Goal: Task Accomplishment & Management: Manage account settings

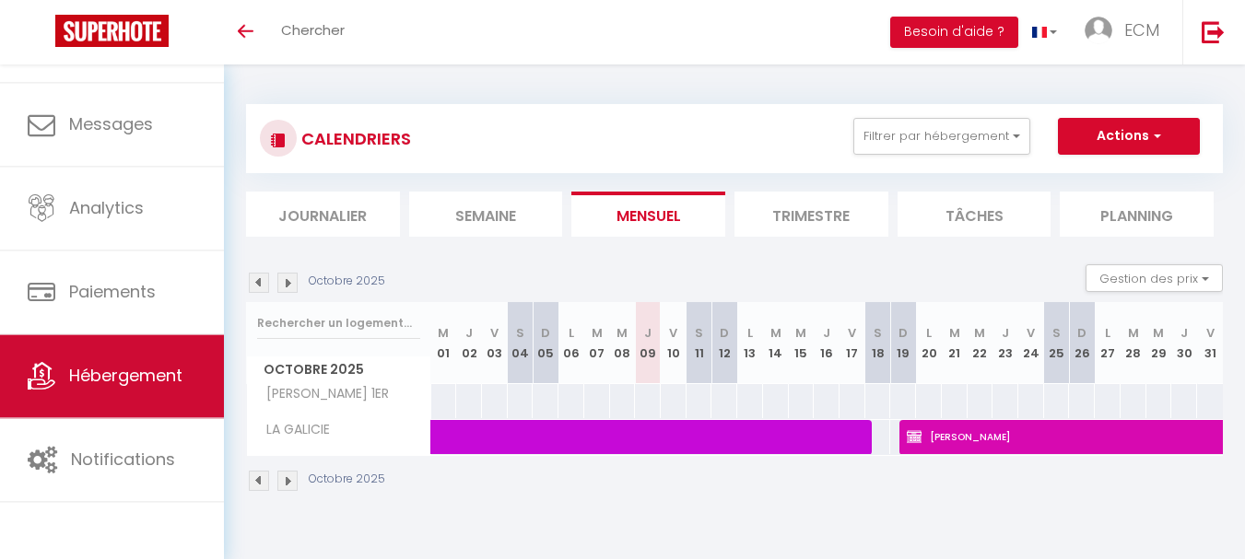
scroll to position [88, 0]
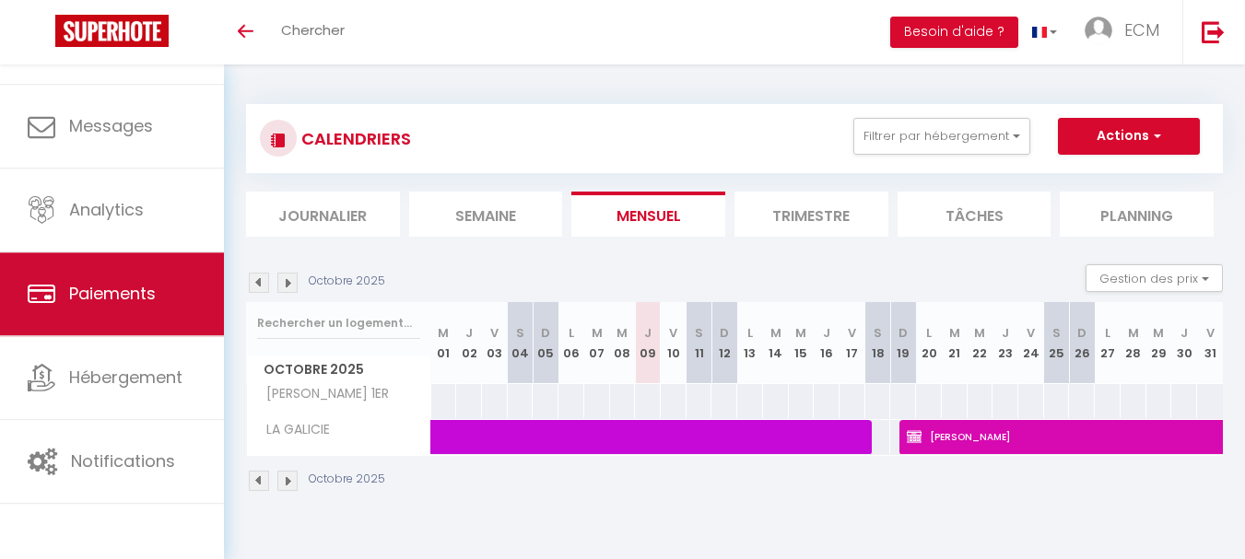
click at [107, 303] on span "Paiements" at bounding box center [112, 293] width 87 height 23
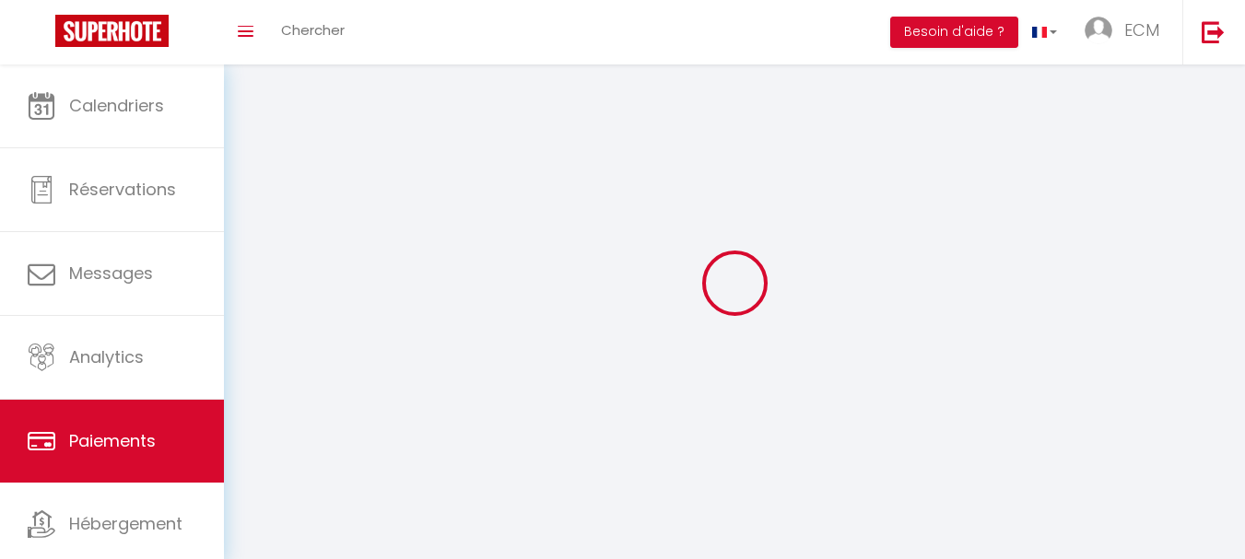
select select "2"
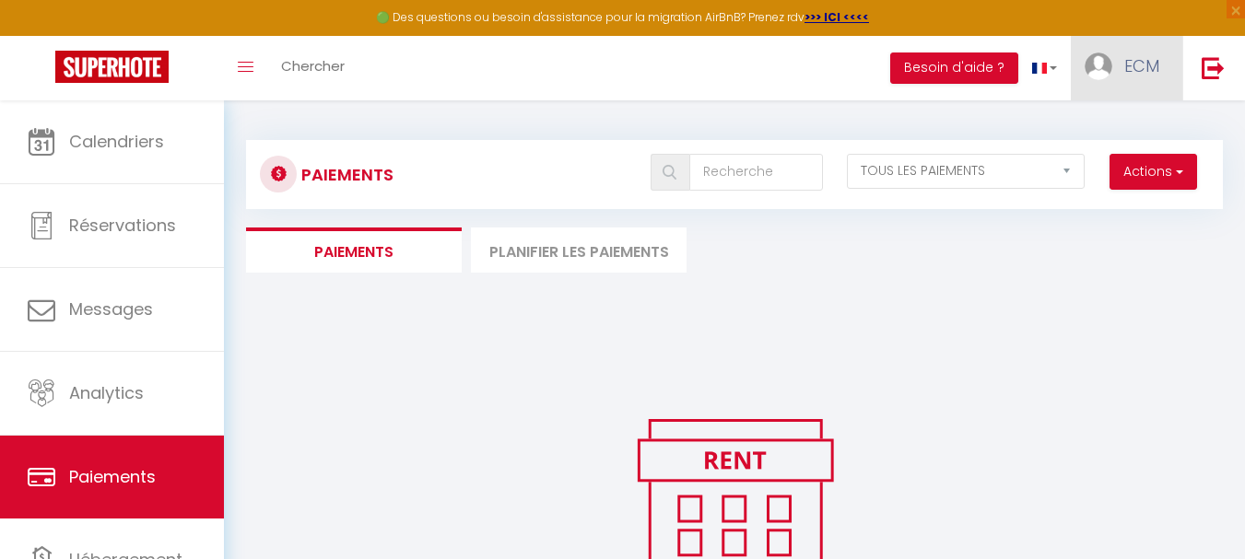
click at [1134, 65] on span "ECM" at bounding box center [1141, 65] width 35 height 23
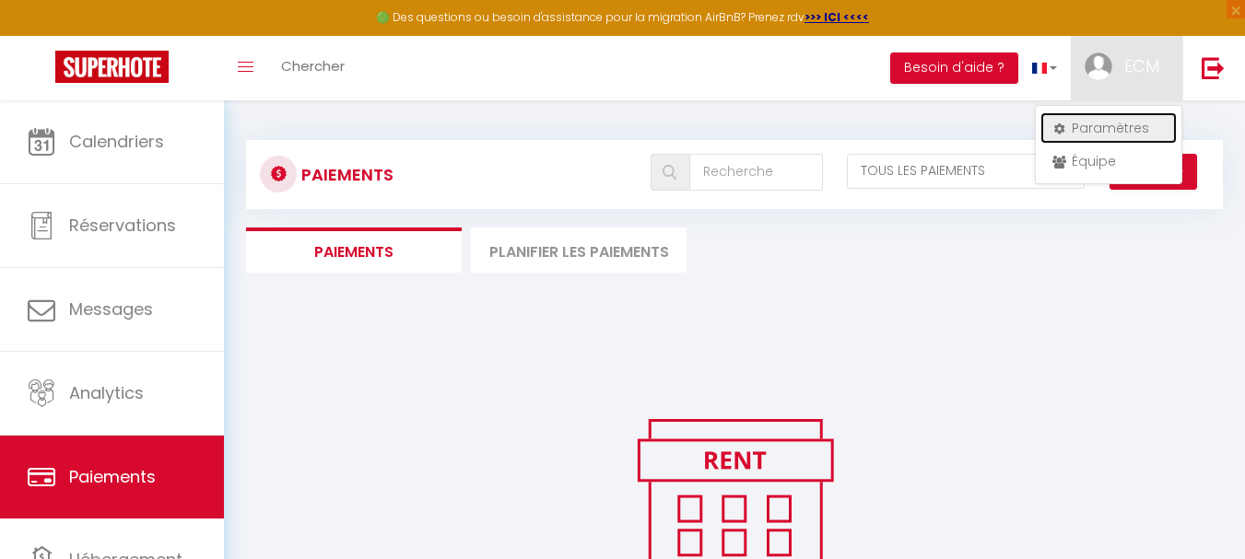
click at [1087, 134] on link "Paramètres" at bounding box center [1108, 127] width 136 height 31
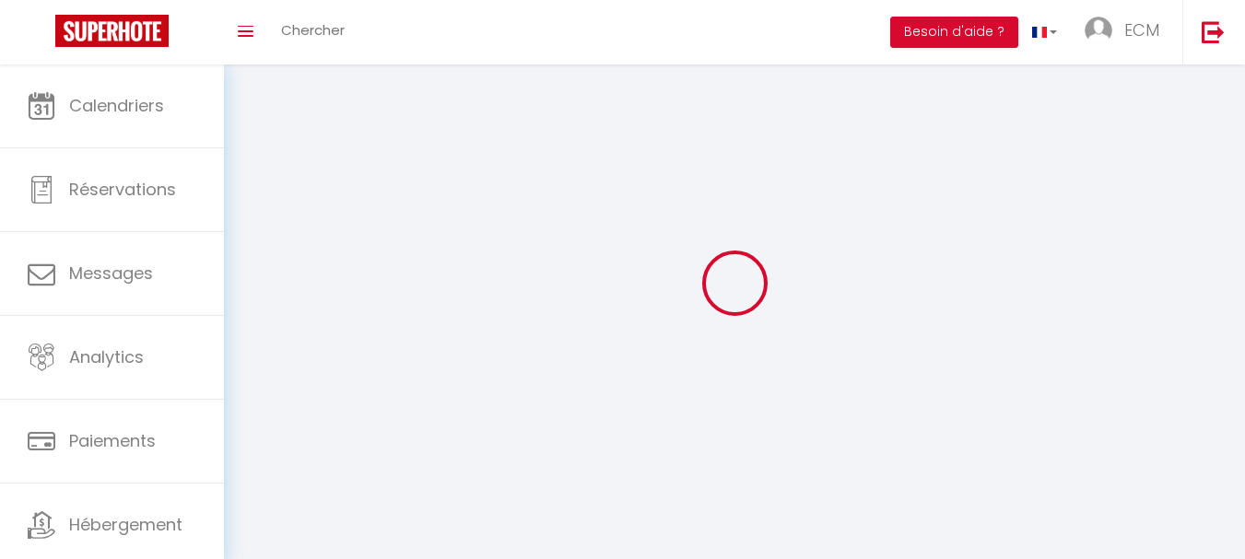
select select "fr"
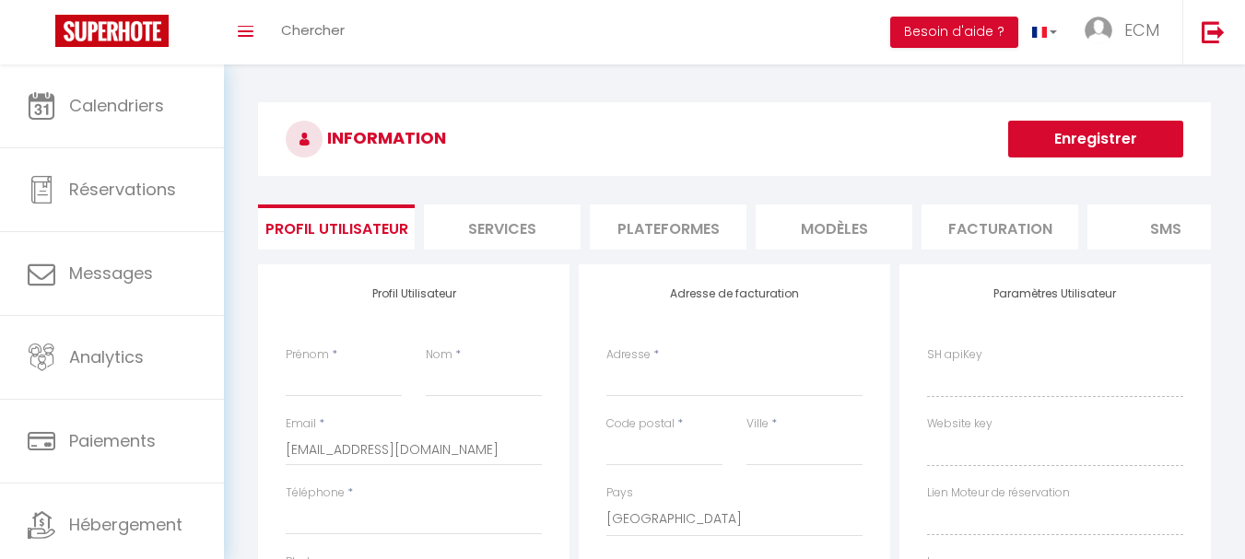
type input "ECM"
type input "CONTINENTAL"
type input "0650323331"
type input "[STREET_ADDRESS]"
type input "88320"
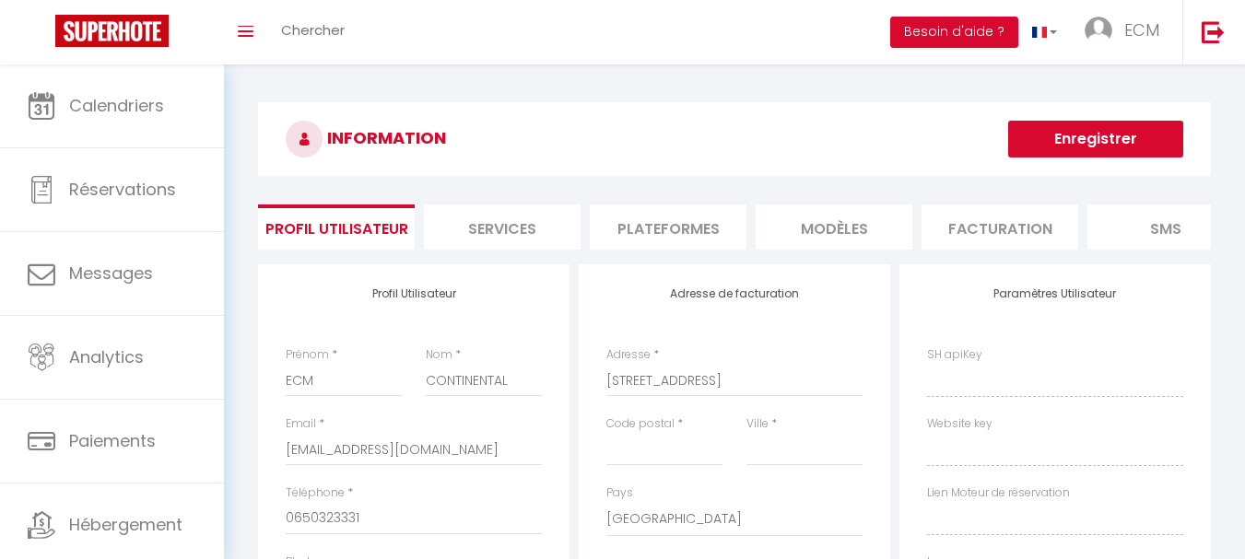
type input "[GEOGRAPHIC_DATA][PERSON_NAME]"
select select "28"
type input "DWwlHJb4J0Fb4ISzPRrzt1HLE"
type input "zS6cloZDuYqRQubMrxBTrZy6p"
type input "[URL][DOMAIN_NAME]"
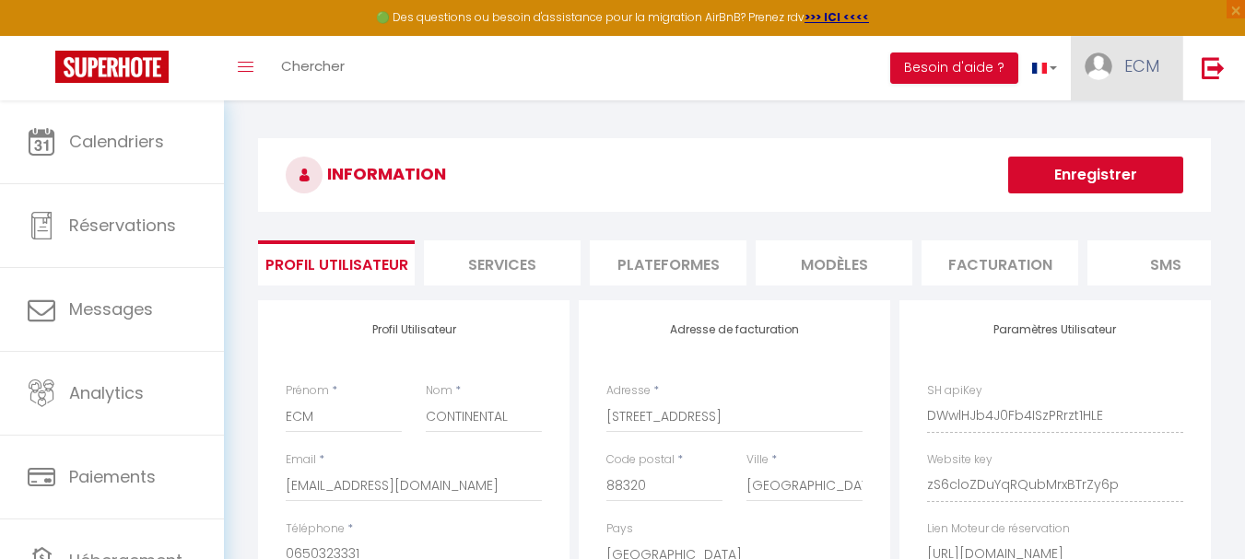
click at [1105, 71] on img at bounding box center [1099, 67] width 28 height 28
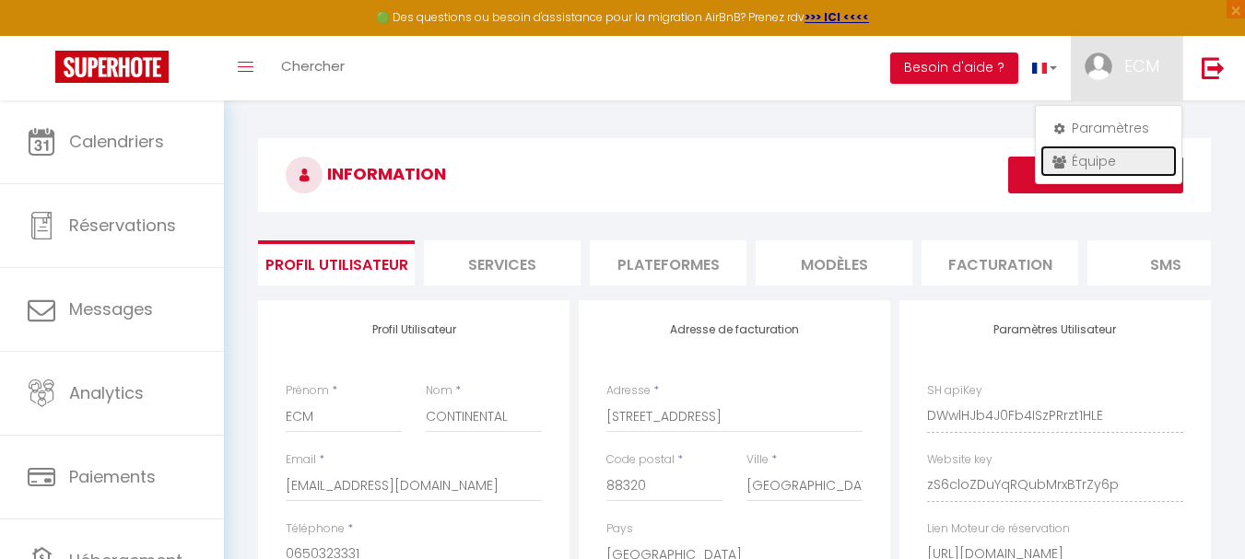
click at [1072, 157] on link "Équipe" at bounding box center [1108, 161] width 136 height 31
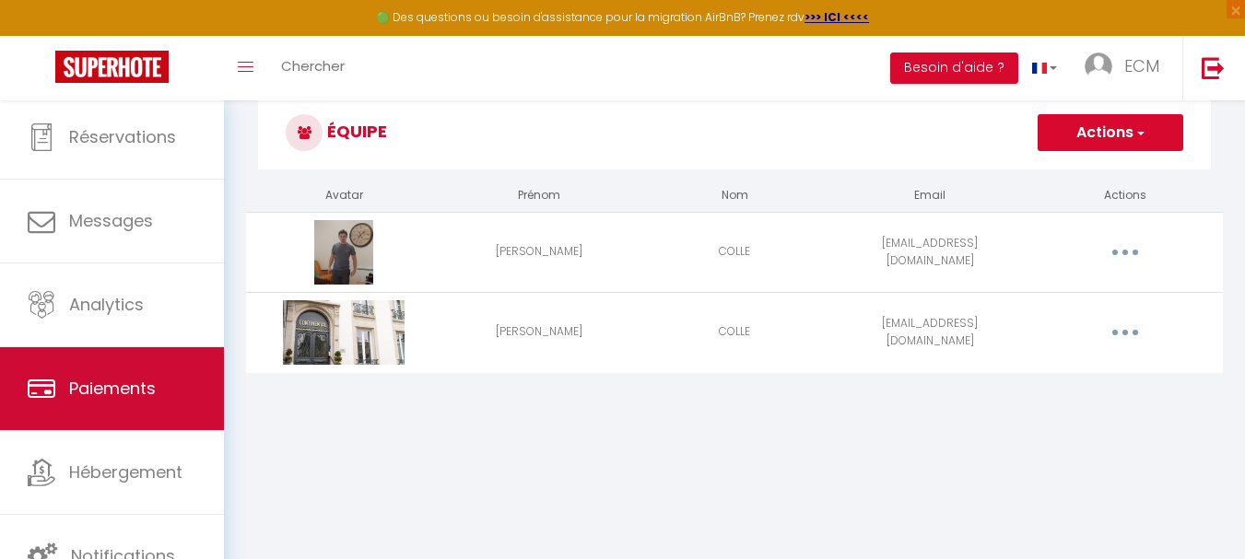
scroll to position [100, 0]
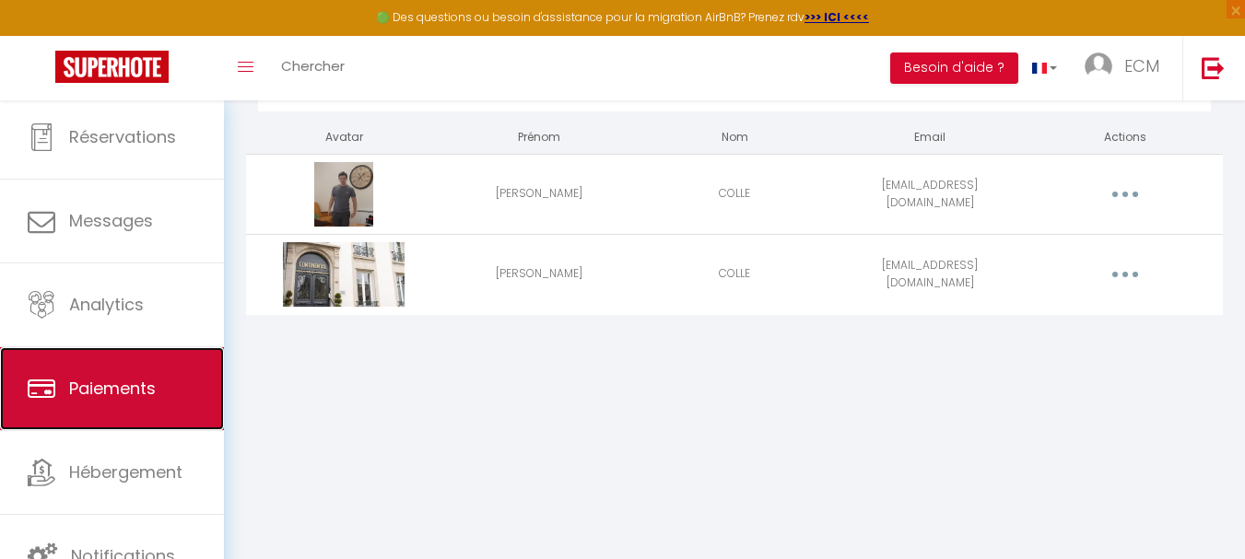
click at [128, 402] on link "Paiements" at bounding box center [112, 388] width 224 height 83
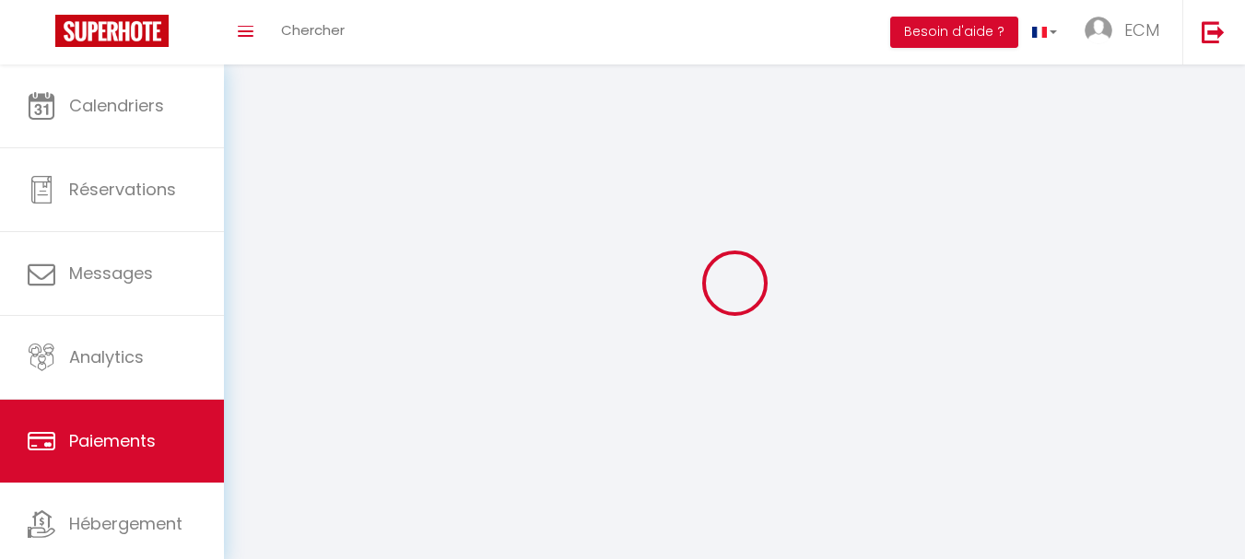
select select "2"
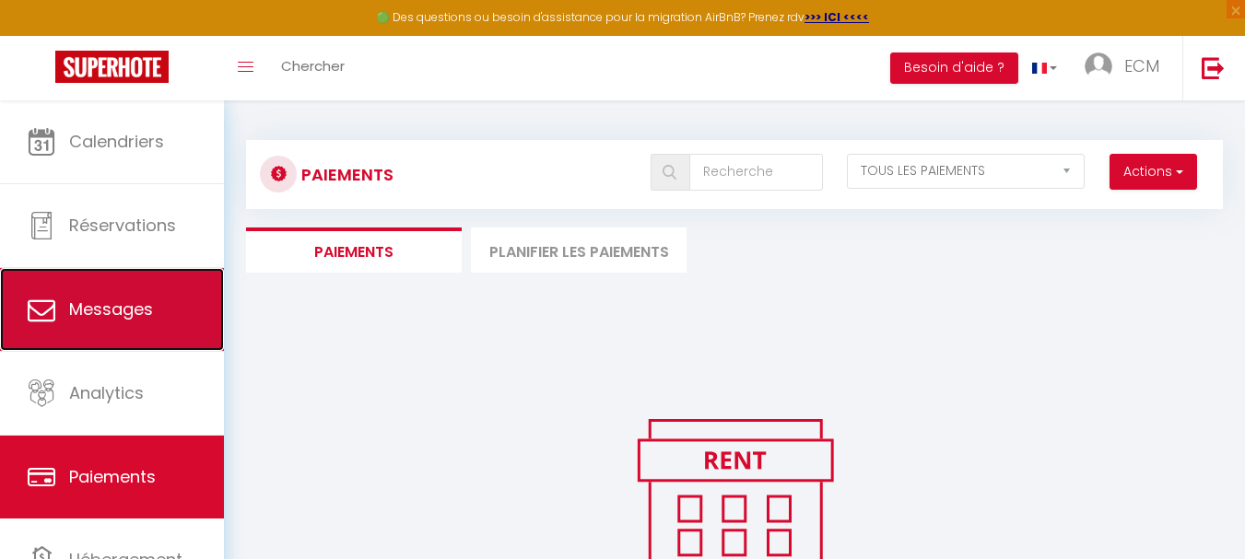
click at [117, 296] on link "Messages" at bounding box center [112, 309] width 224 height 83
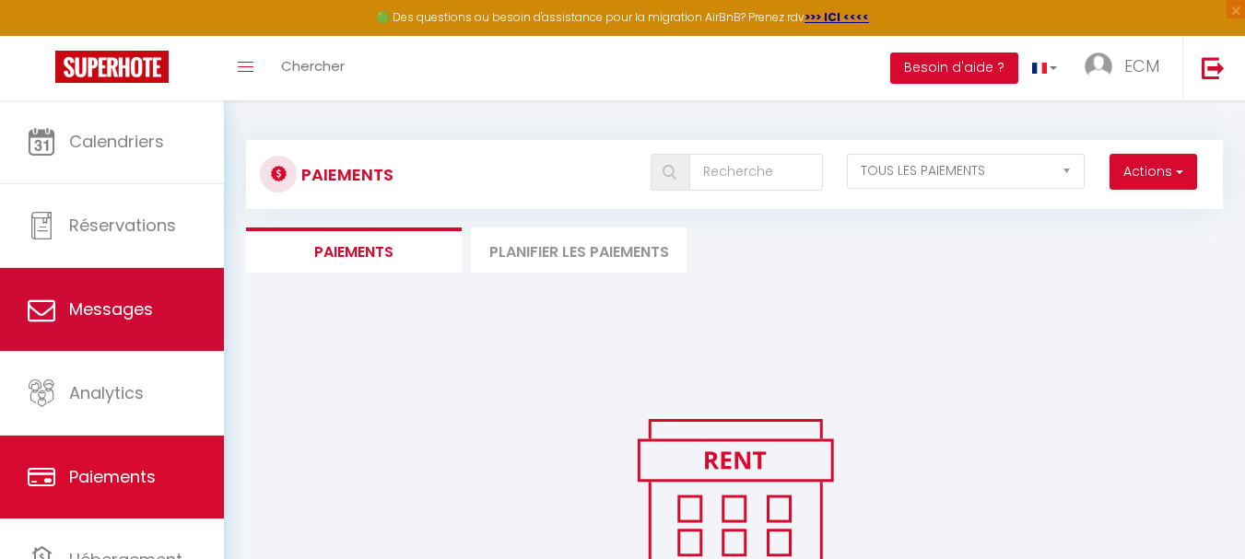
select select "message"
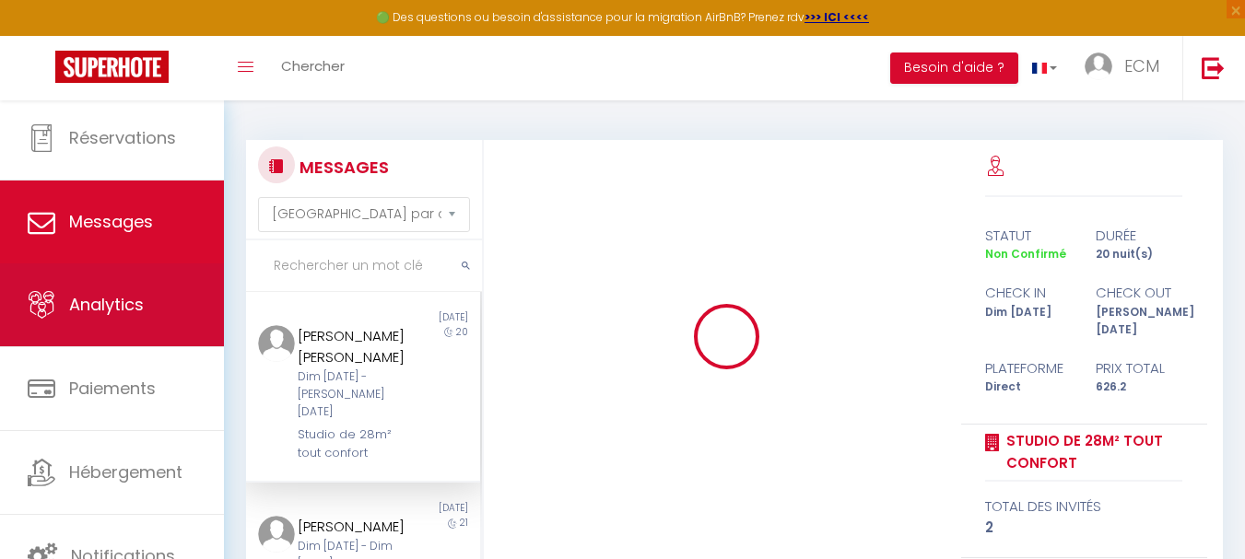
scroll to position [585, 0]
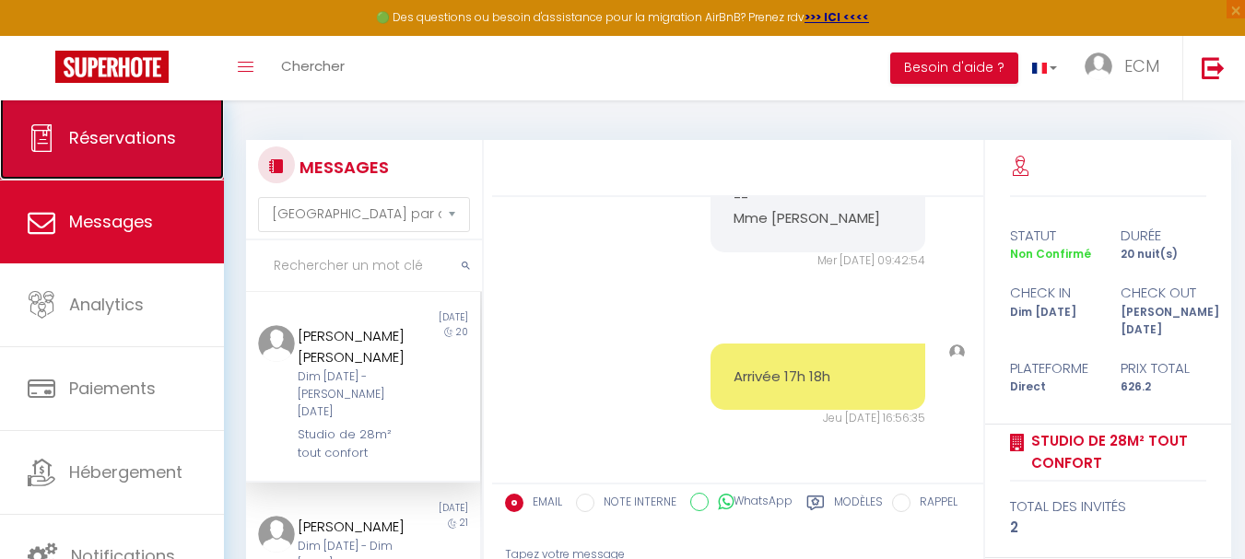
click at [119, 144] on span "Réservations" at bounding box center [122, 137] width 107 height 23
select select "not_cancelled"
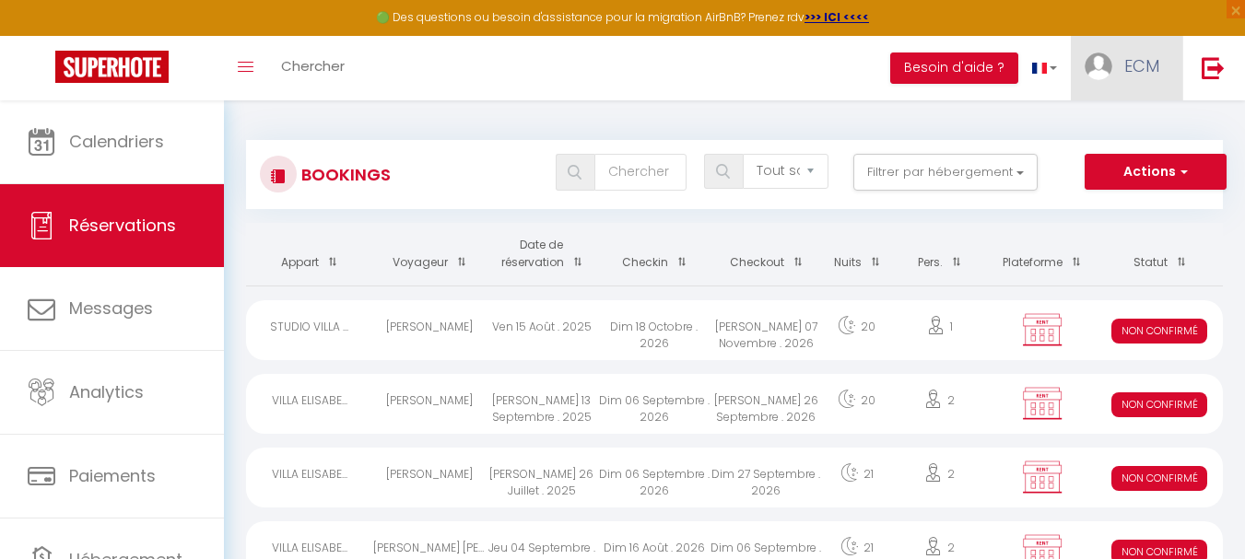
click at [1150, 68] on span "ECM" at bounding box center [1141, 65] width 35 height 23
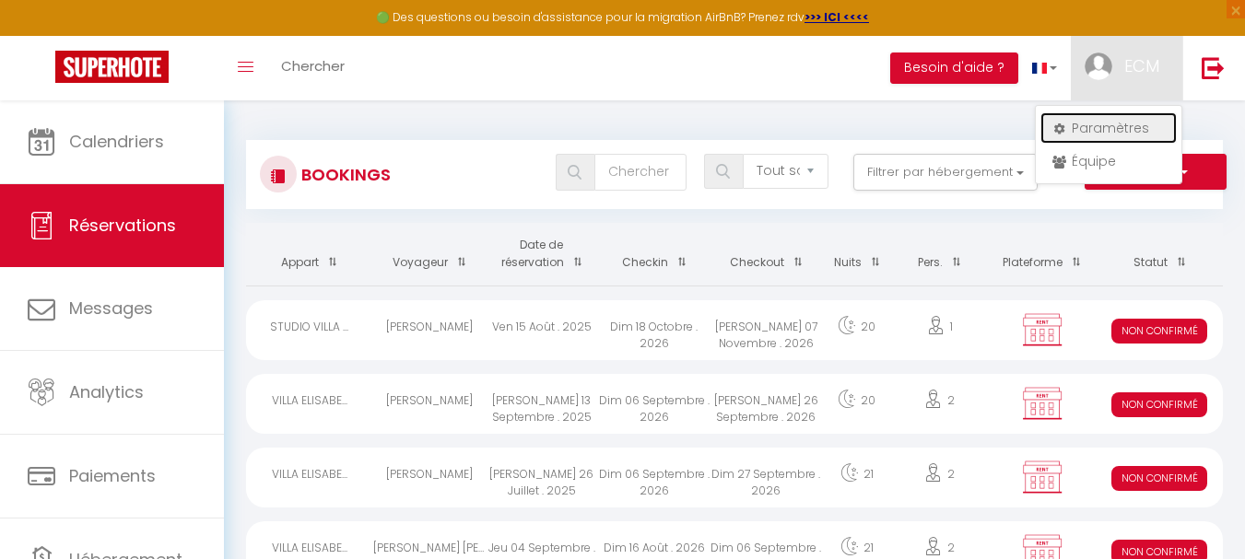
click at [1100, 133] on link "Paramètres" at bounding box center [1108, 127] width 136 height 31
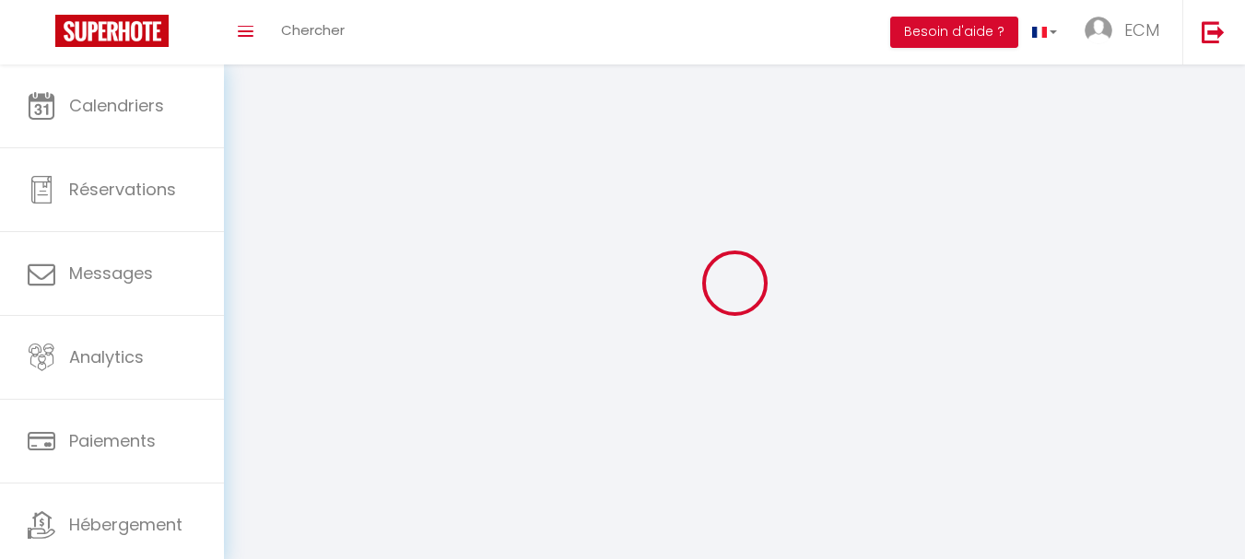
type input "ECM"
type input "CONTINENTAL"
type input "0650323331"
type input "[STREET_ADDRESS]"
type input "88320"
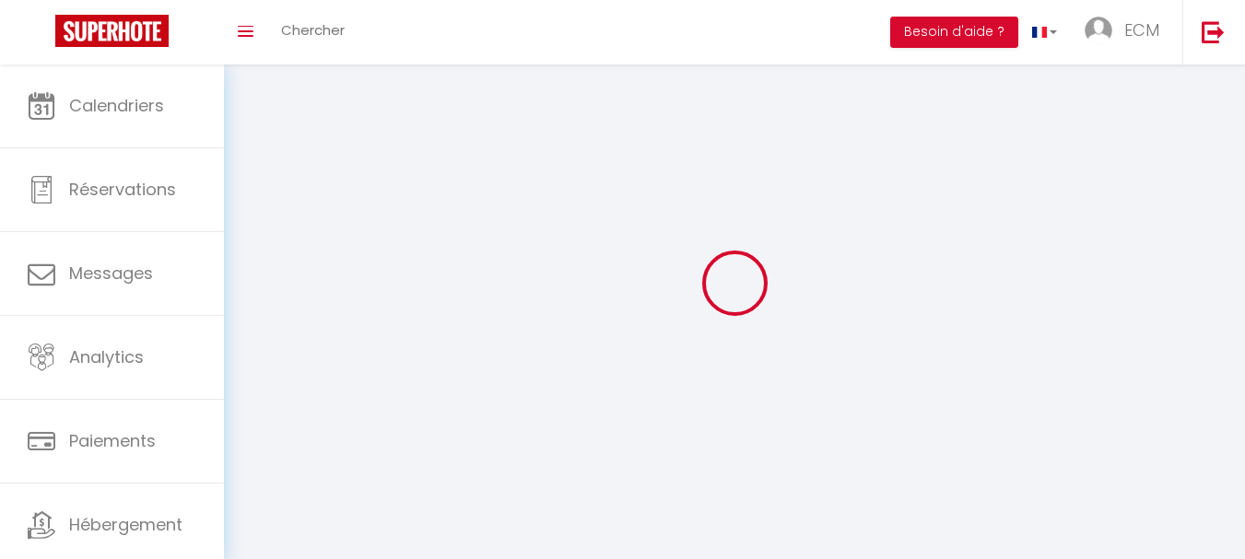
type input "[GEOGRAPHIC_DATA][PERSON_NAME]"
type input "DWwlHJb4J0Fb4ISzPRrzt1HLE"
type input "zS6cloZDuYqRQubMrxBTrZy6p"
type input "[URL][DOMAIN_NAME]"
select select "28"
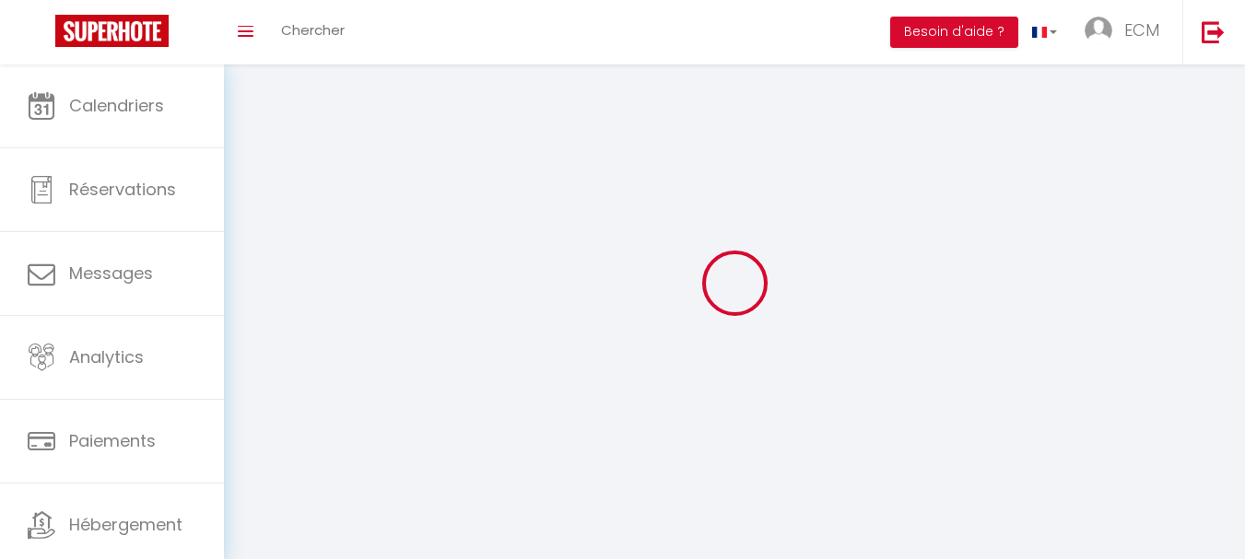
select select "fr"
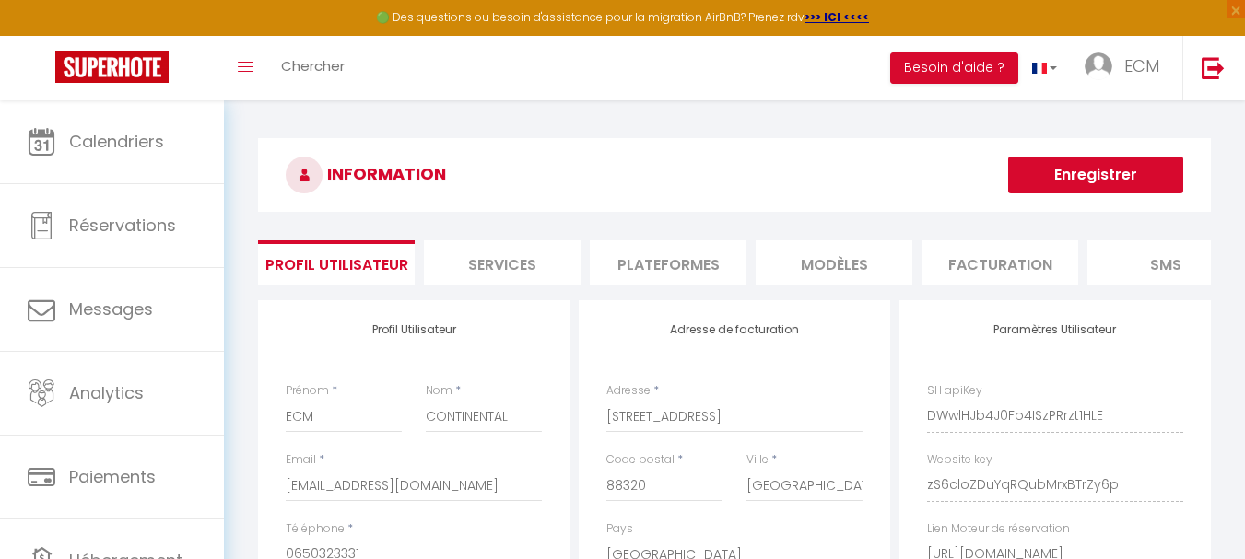
click at [1005, 259] on li "Facturation" at bounding box center [1000, 263] width 157 height 45
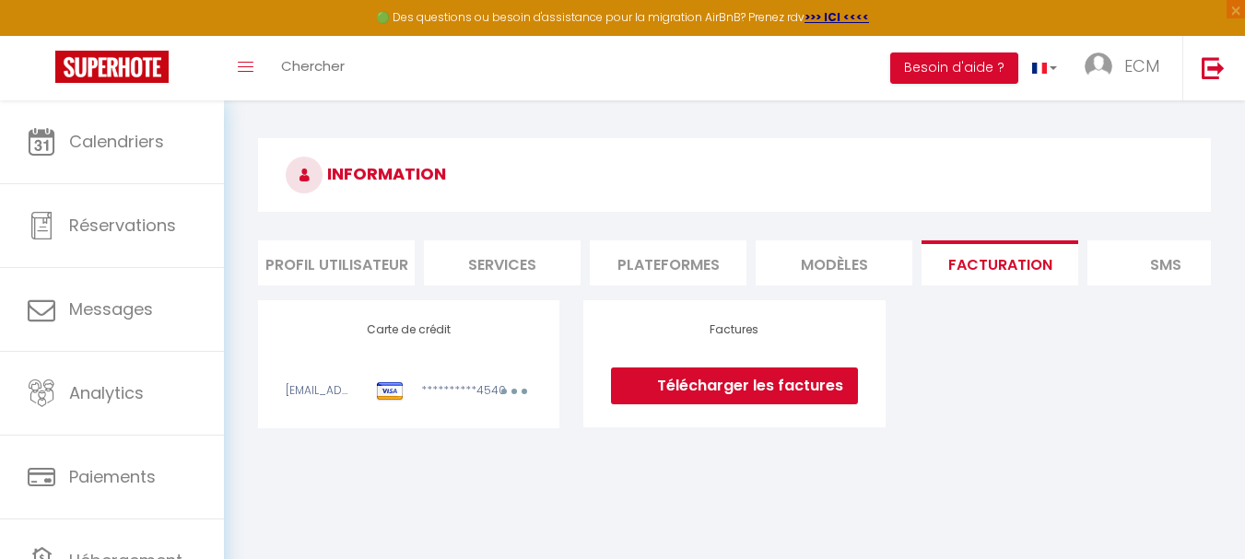
click at [714, 400] on link "Télécharger les factures" at bounding box center [734, 386] width 246 height 37
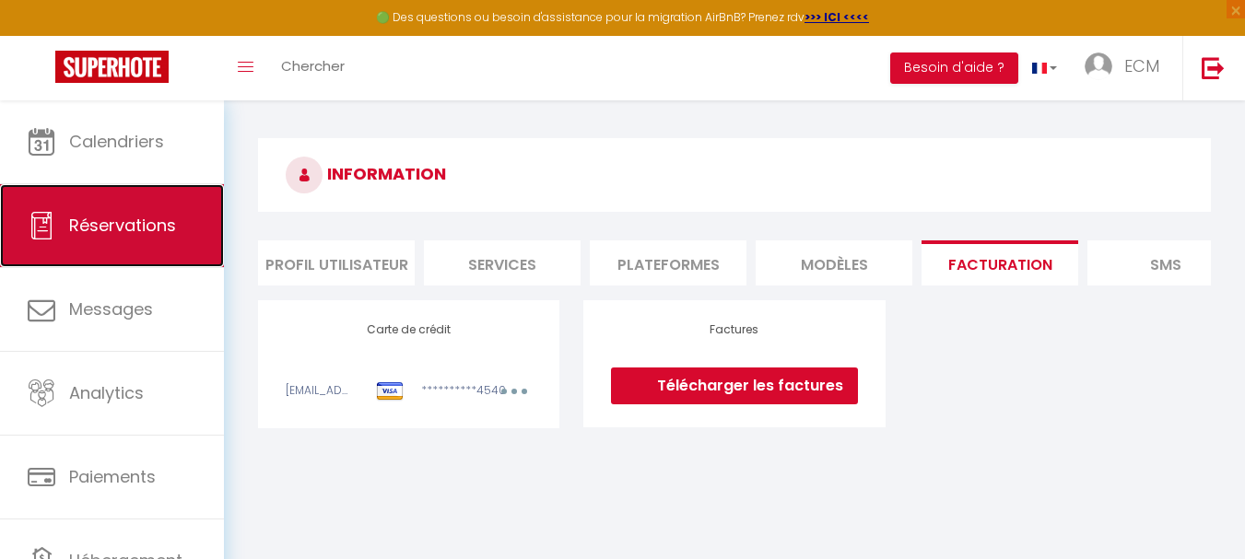
click at [110, 232] on span "Réservations" at bounding box center [122, 225] width 107 height 23
select select "not_cancelled"
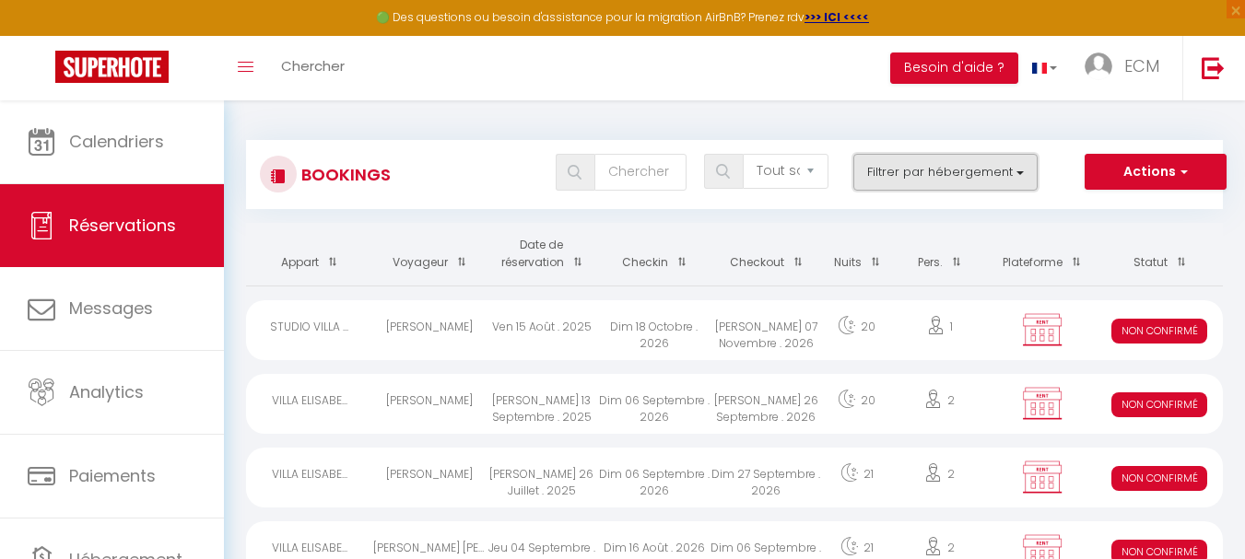
click at [899, 172] on button "Filtrer par hébergement" at bounding box center [945, 172] width 184 height 37
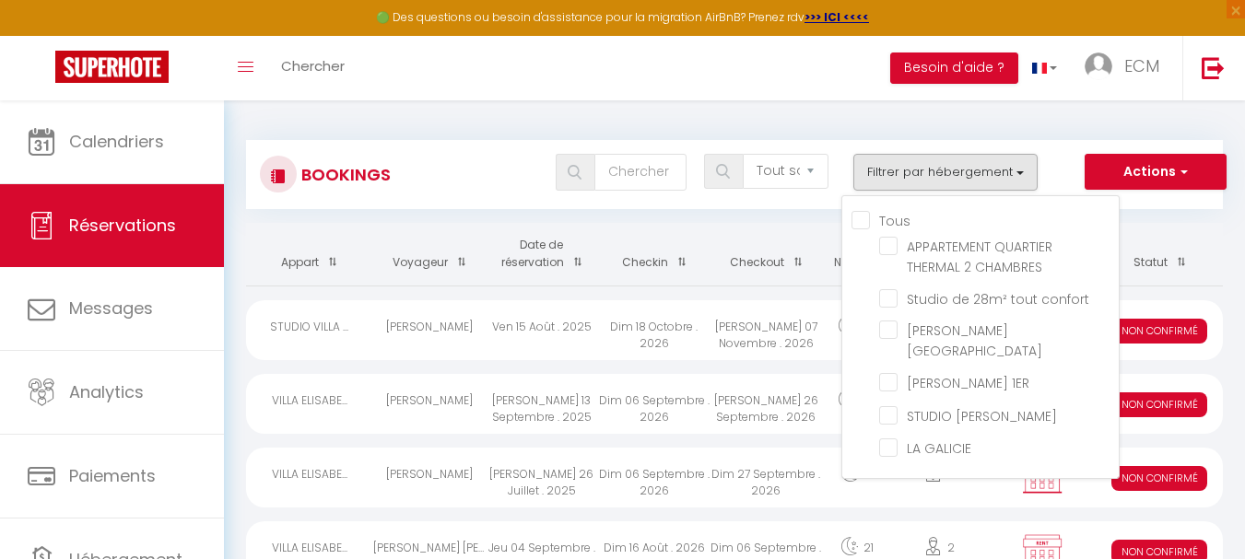
click at [858, 223] on input "Tous" at bounding box center [985, 219] width 267 height 18
checkbox input "true"
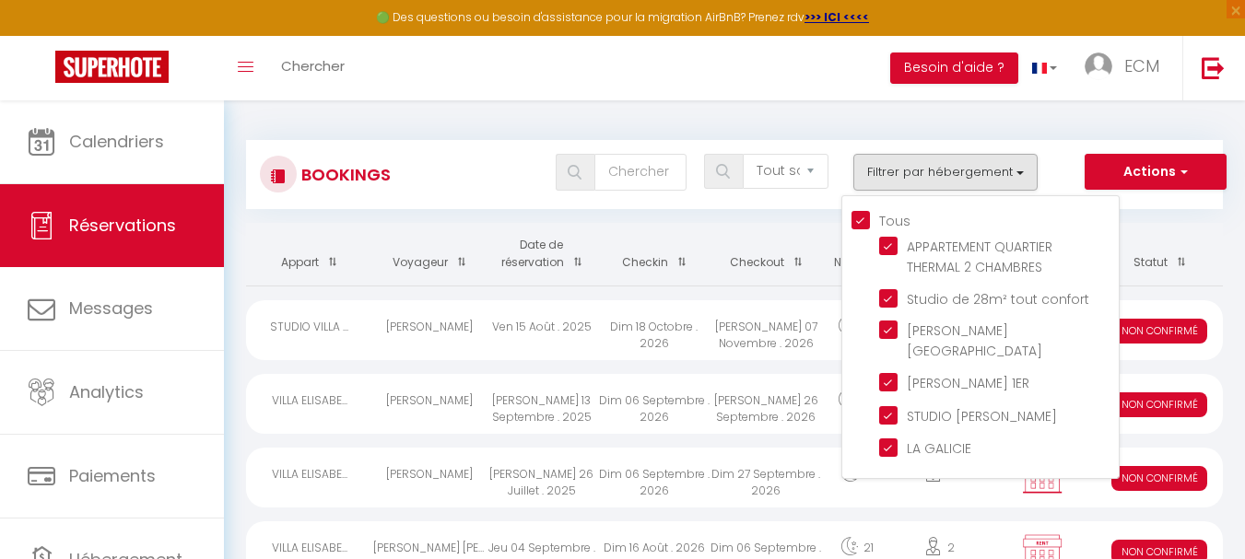
checkbox input "true"
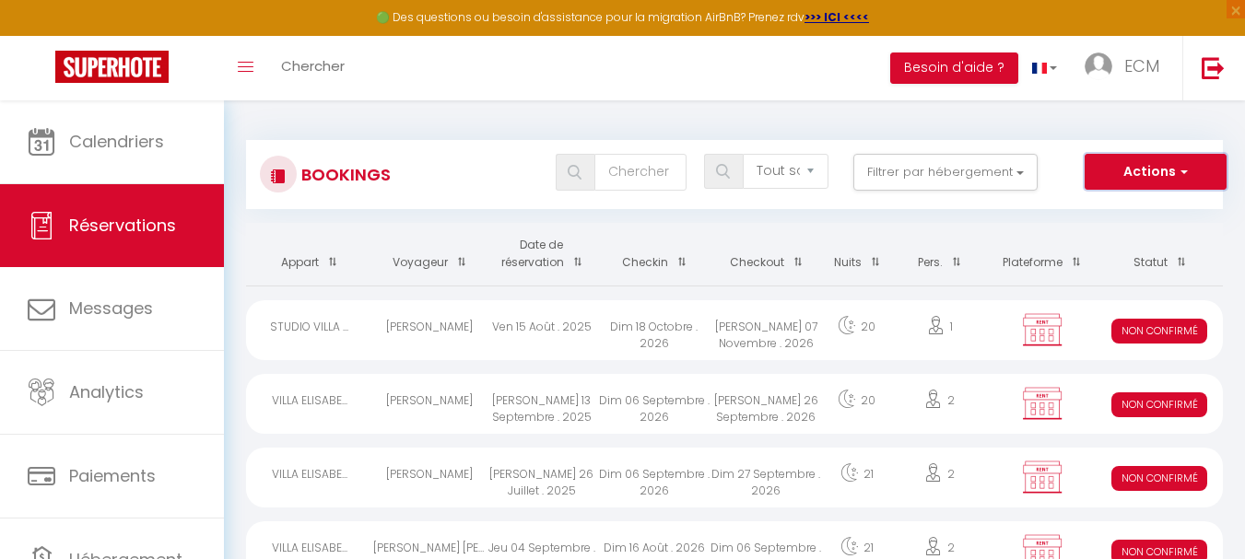
click at [1136, 173] on button "Actions" at bounding box center [1156, 172] width 142 height 37
click at [1053, 147] on div "Bookings Tous les statuts Annulé Confirmé Non Confirmé Tout sauf annulé No Show…" at bounding box center [734, 174] width 977 height 69
click at [960, 173] on button "Filtrer par hébergement" at bounding box center [945, 172] width 184 height 37
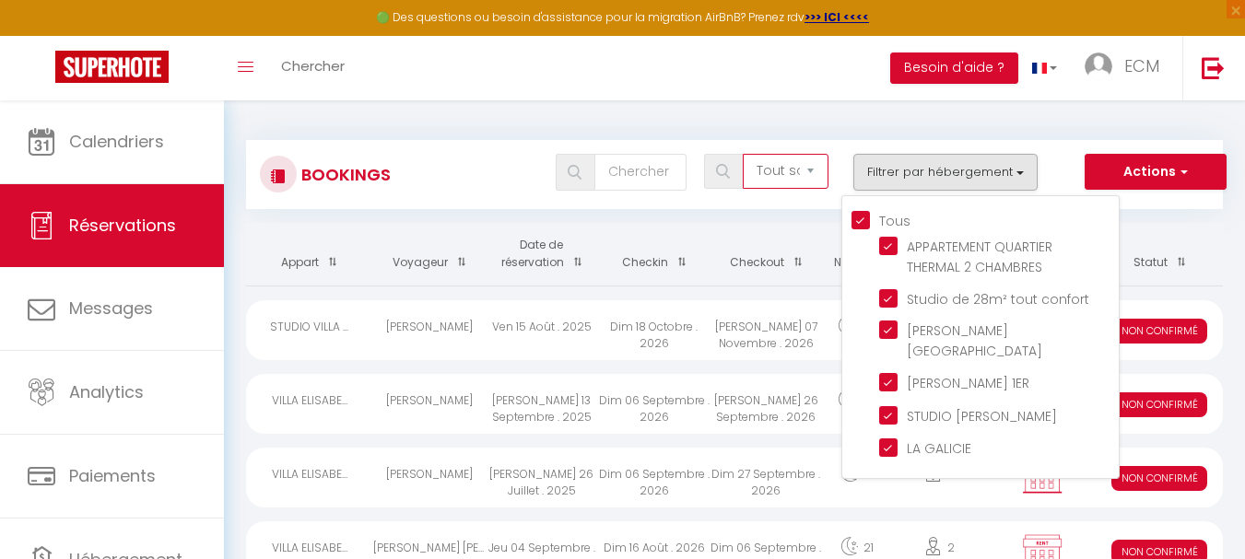
click at [796, 170] on select "Tous les statuts Annulé Confirmé Non Confirmé Tout sauf annulé No Show Request" at bounding box center [786, 171] width 86 height 35
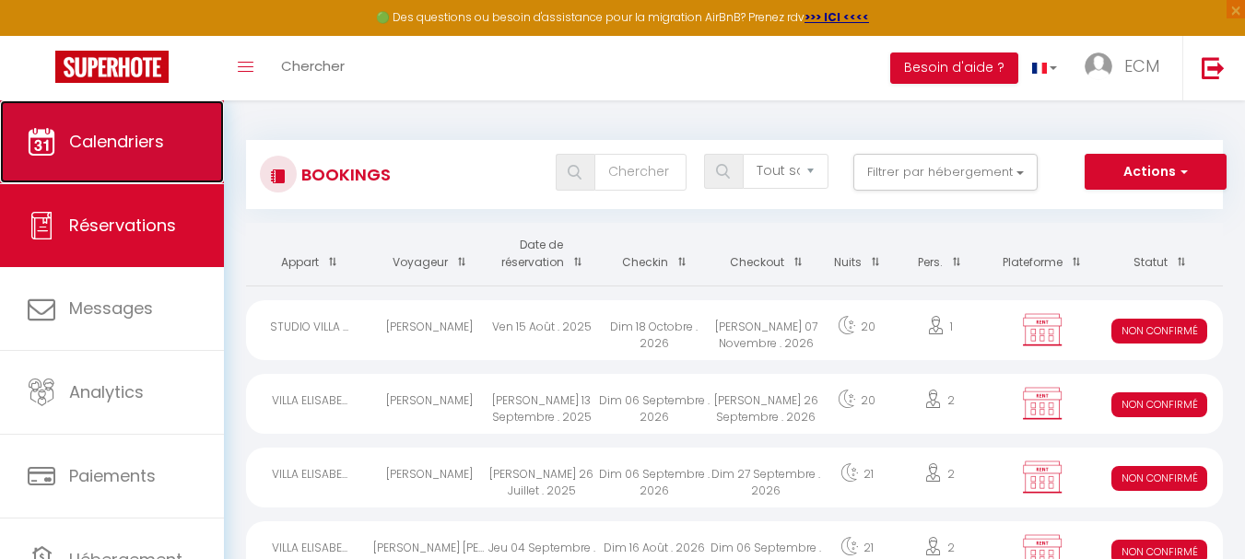
click at [122, 149] on span "Calendriers" at bounding box center [116, 141] width 95 height 23
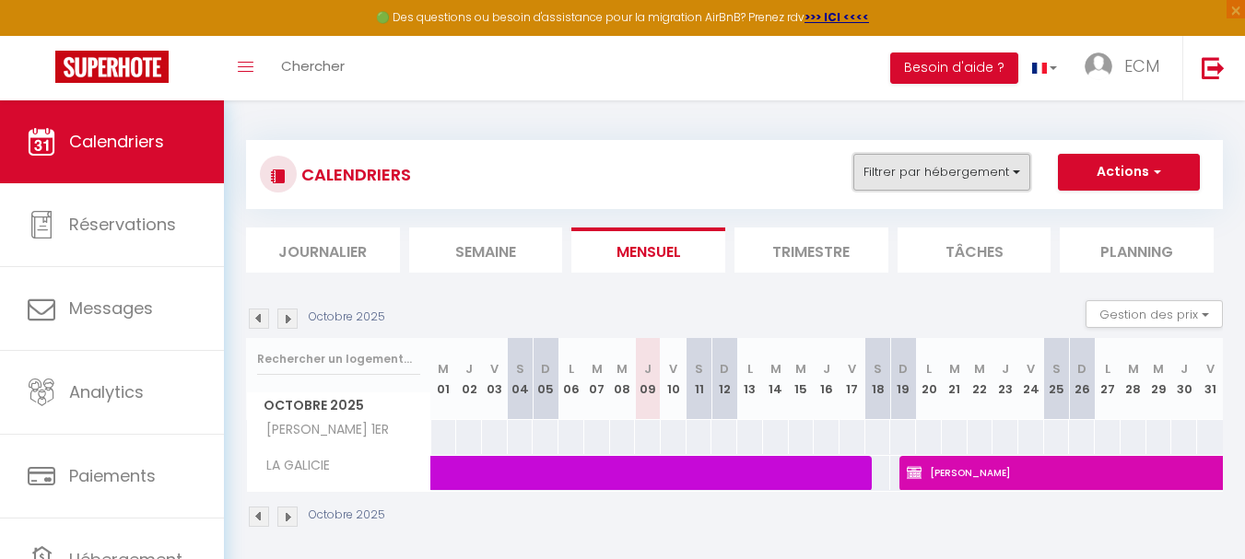
click at [978, 177] on button "Filtrer par hébergement" at bounding box center [941, 172] width 177 height 37
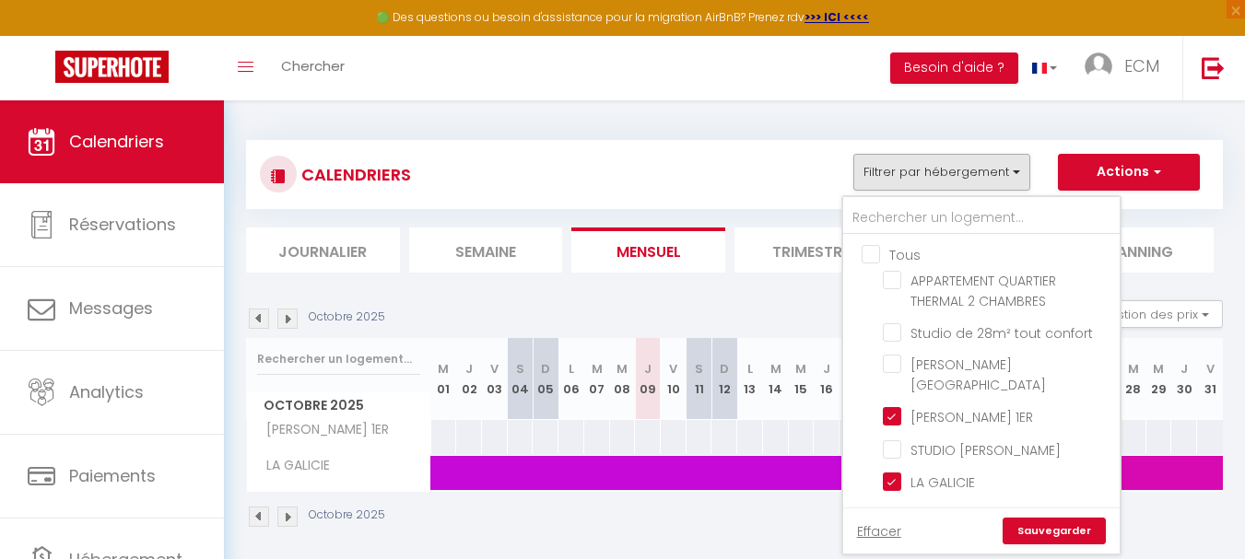
click at [865, 254] on input "Tous" at bounding box center [1000, 253] width 276 height 18
checkbox input "true"
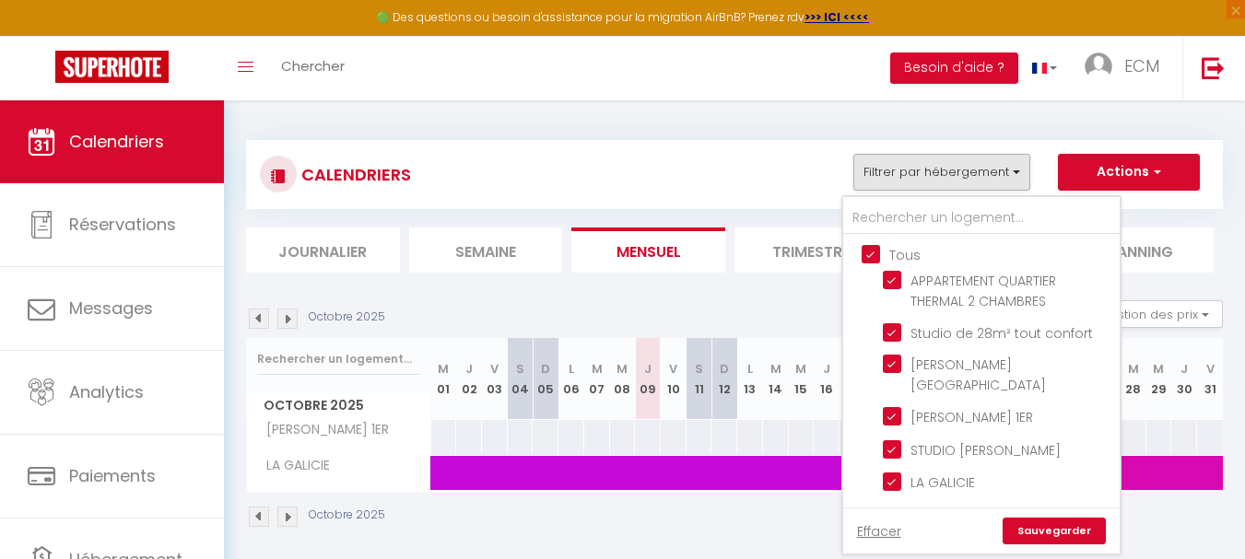
checkbox input "true"
click at [1046, 518] on link "Sauvegarder" at bounding box center [1054, 532] width 103 height 28
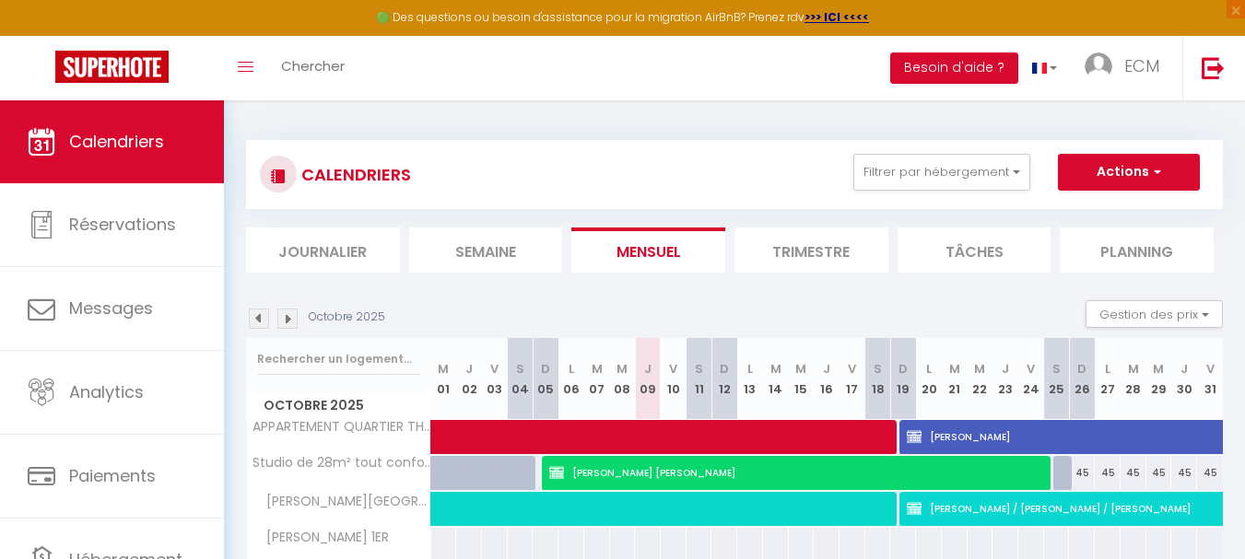
click at [259, 321] on img at bounding box center [259, 319] width 20 height 20
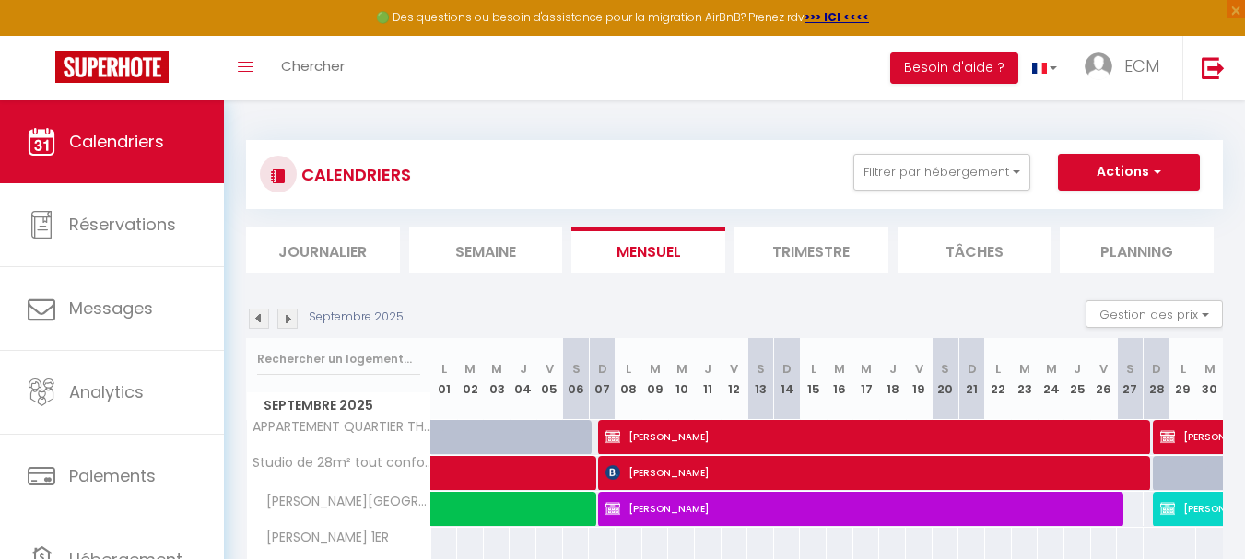
click at [259, 321] on img at bounding box center [259, 319] width 20 height 20
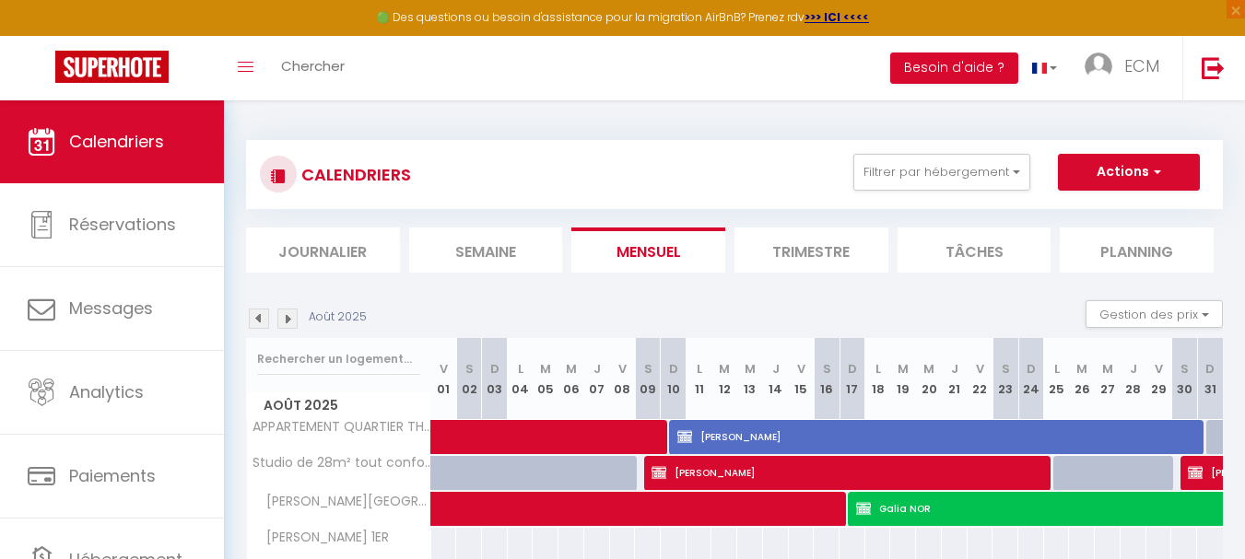
click at [259, 321] on img at bounding box center [259, 319] width 20 height 20
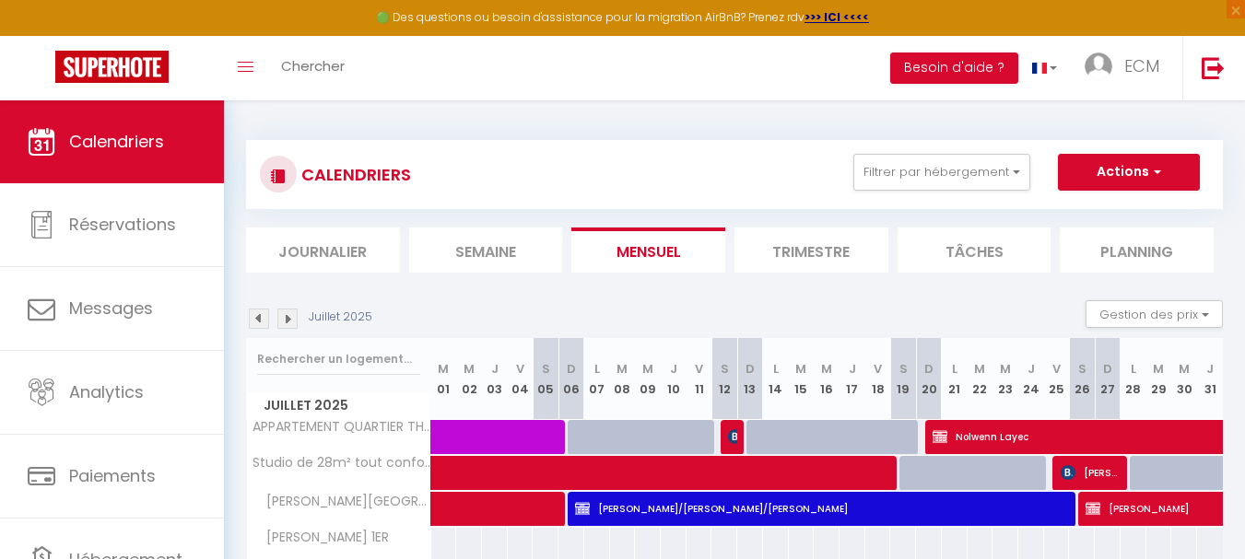
click at [259, 321] on img at bounding box center [259, 319] width 20 height 20
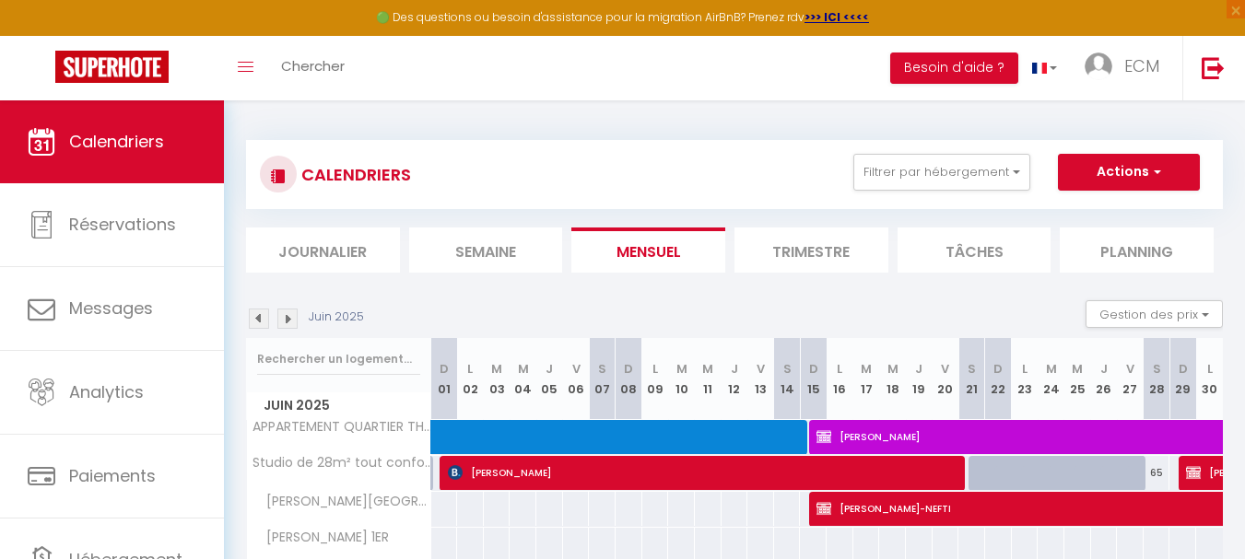
click at [259, 321] on img at bounding box center [259, 319] width 20 height 20
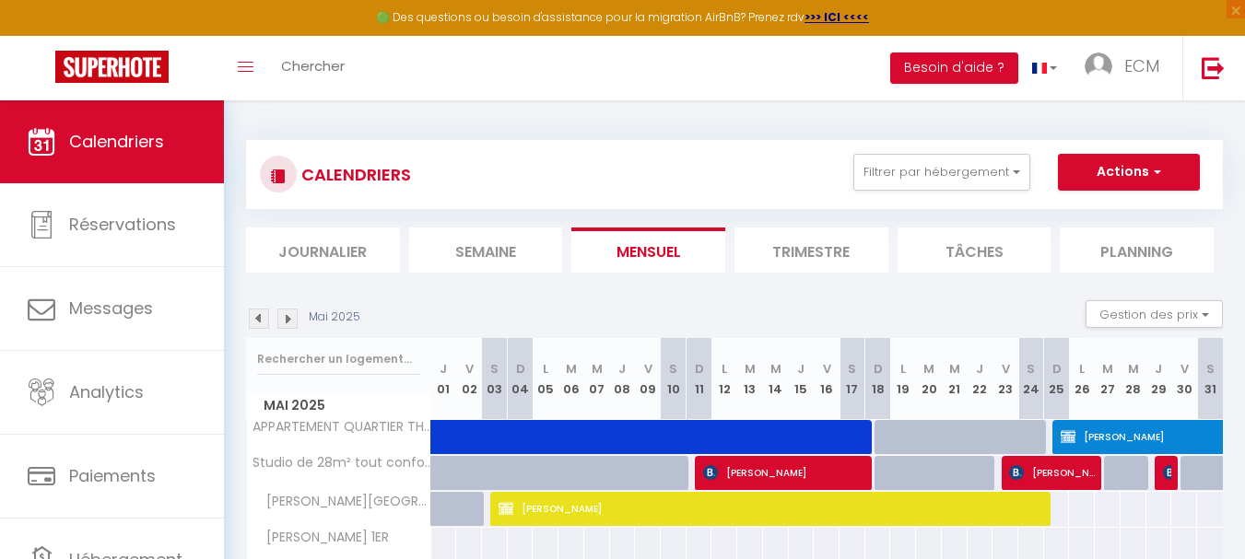
click at [259, 321] on img at bounding box center [259, 319] width 20 height 20
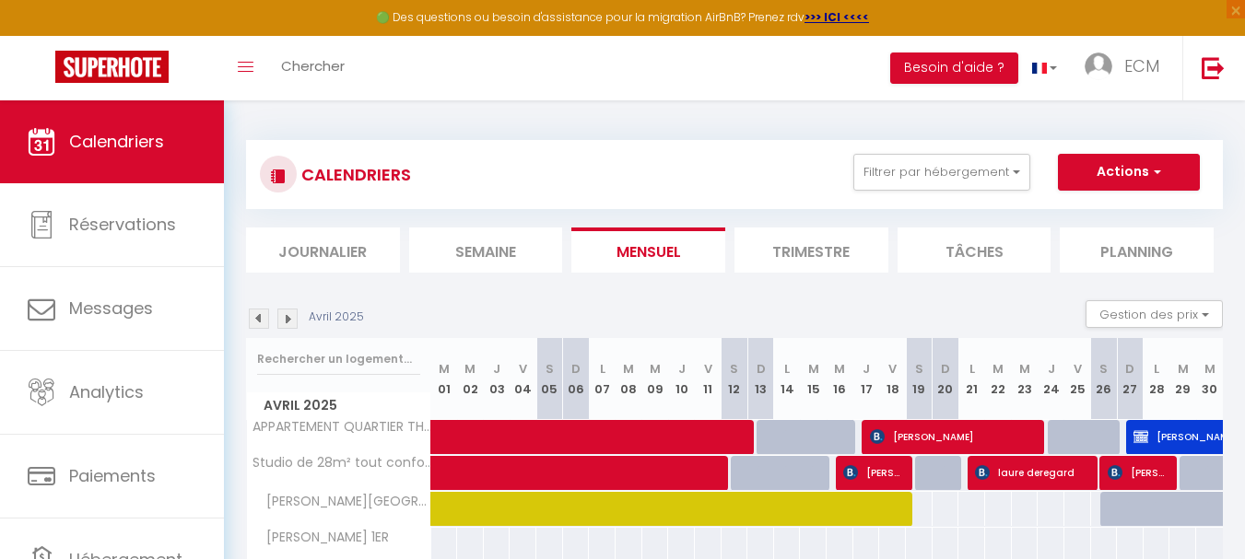
click at [268, 316] on img at bounding box center [259, 319] width 20 height 20
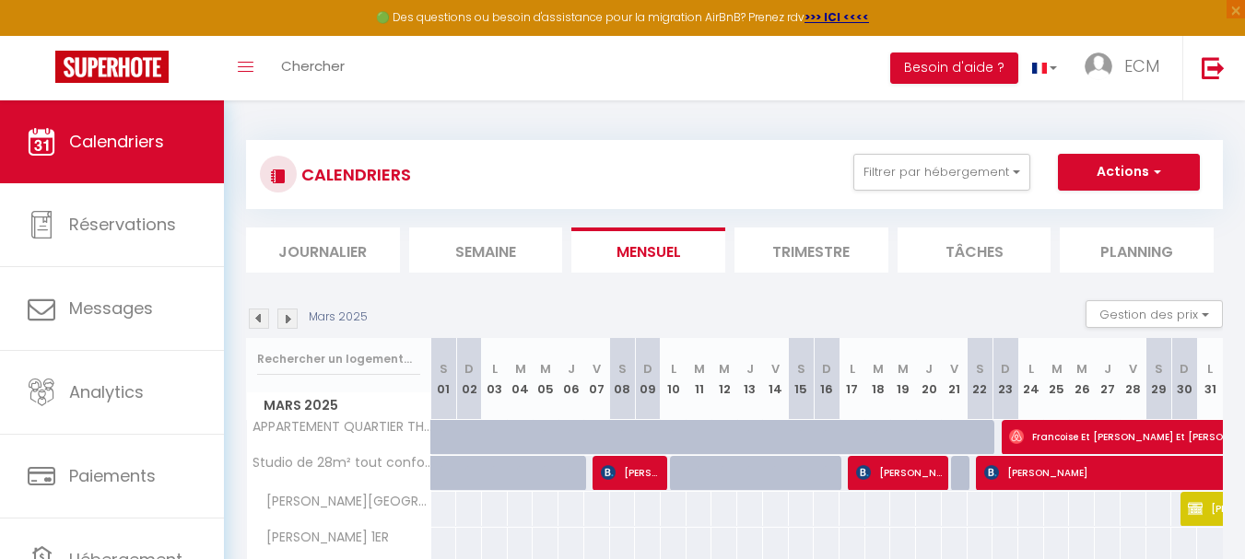
click at [258, 320] on img at bounding box center [259, 319] width 20 height 20
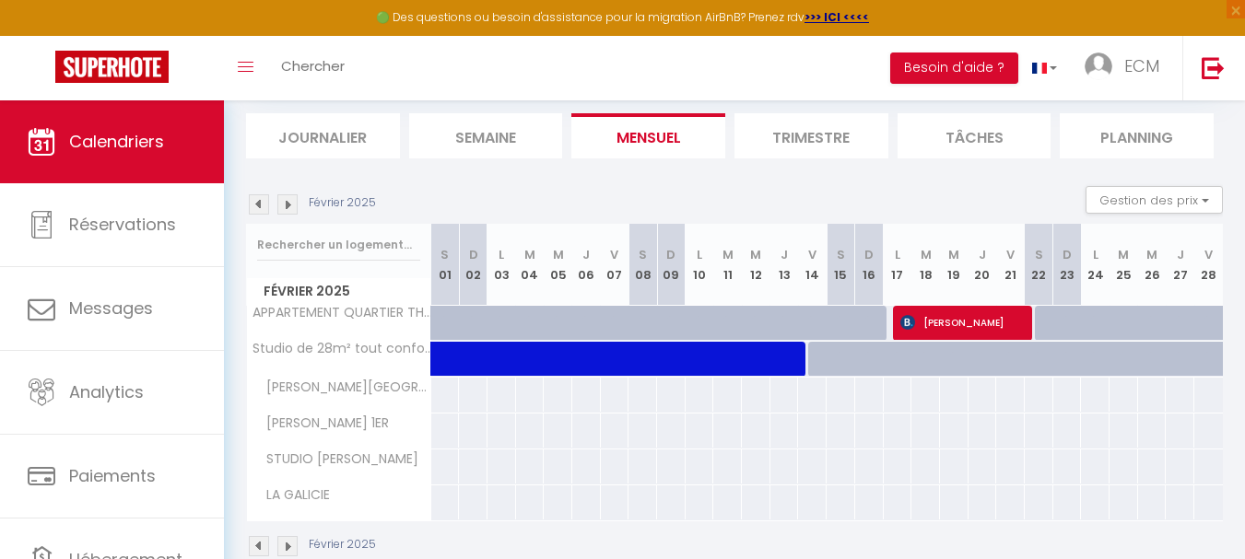
scroll to position [250, 0]
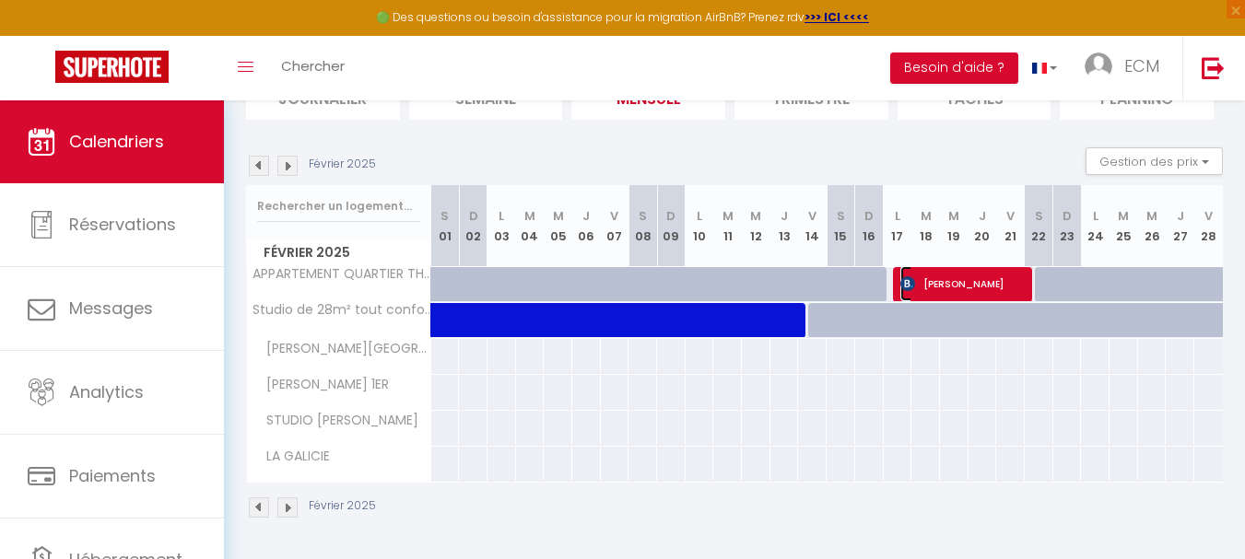
click at [981, 281] on span "[PERSON_NAME]" at bounding box center [961, 283] width 123 height 35
select select "OK"
select select "KO"
select select "0"
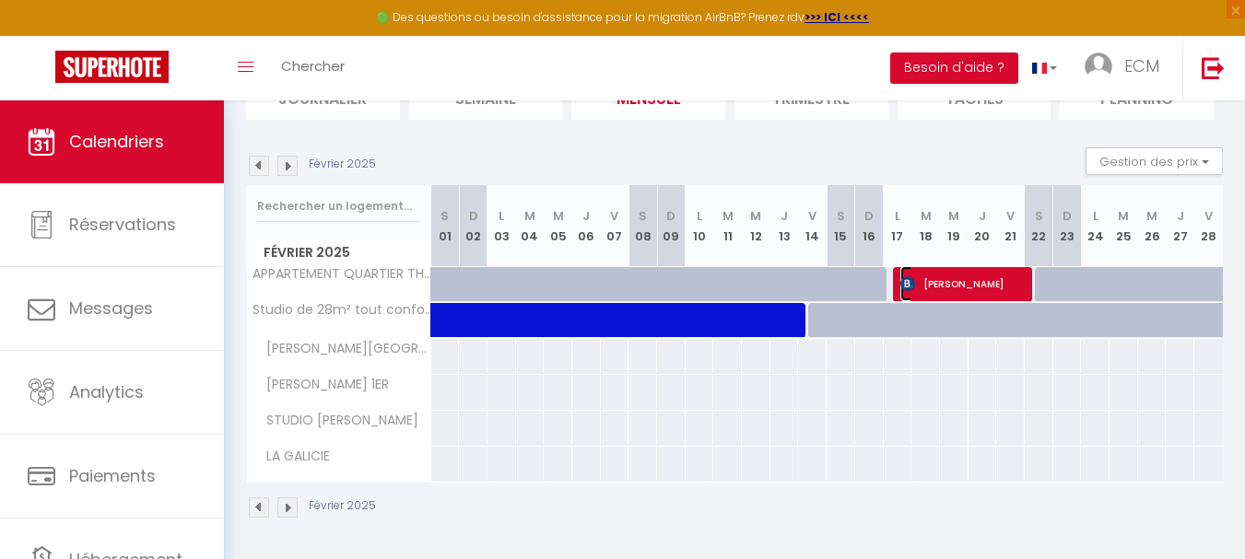
select select "1"
select select
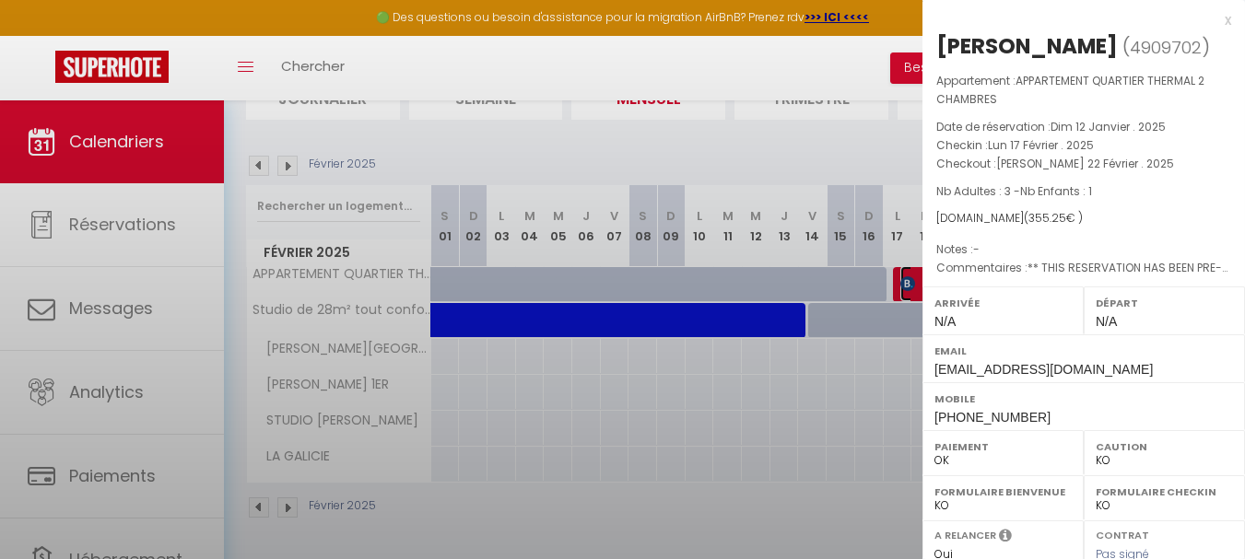
select select "20967"
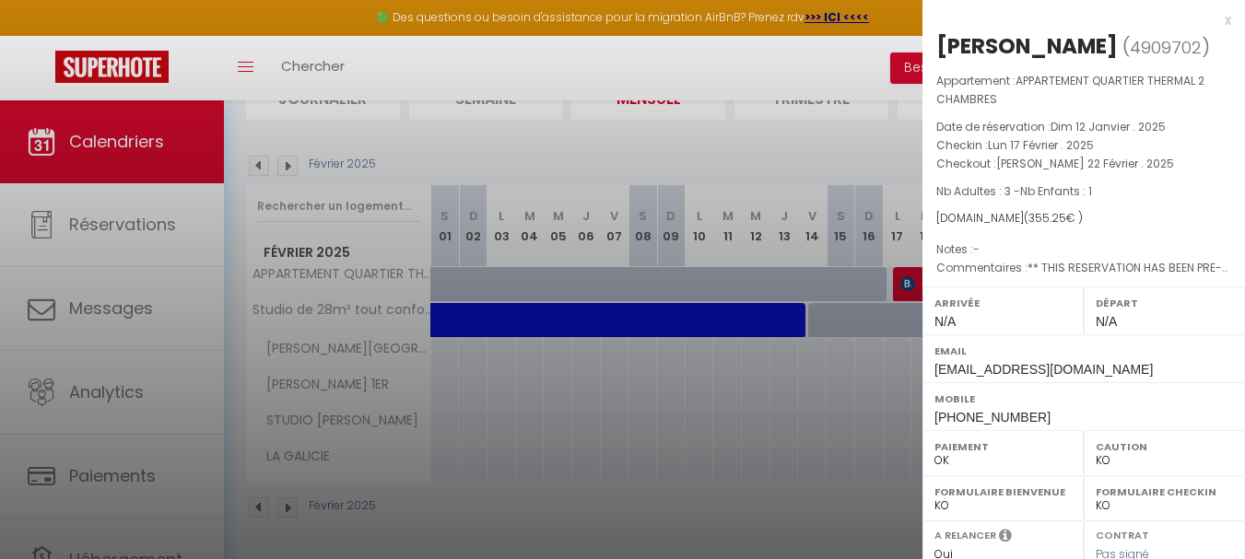
click at [1214, 15] on div "x" at bounding box center [1077, 20] width 309 height 22
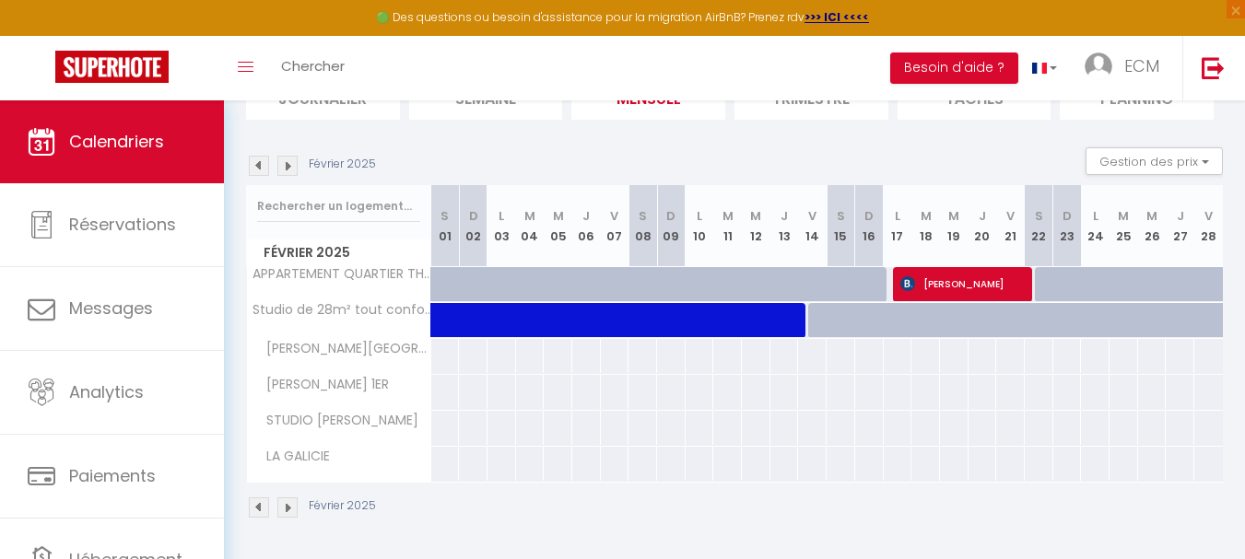
click at [264, 164] on img at bounding box center [259, 166] width 20 height 20
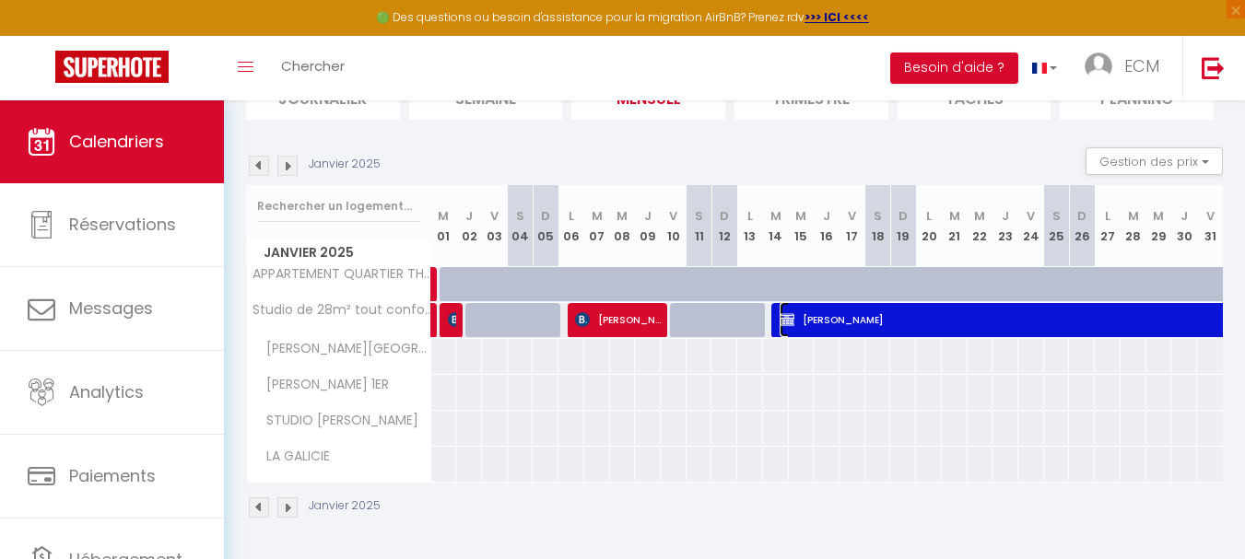
select select "OK"
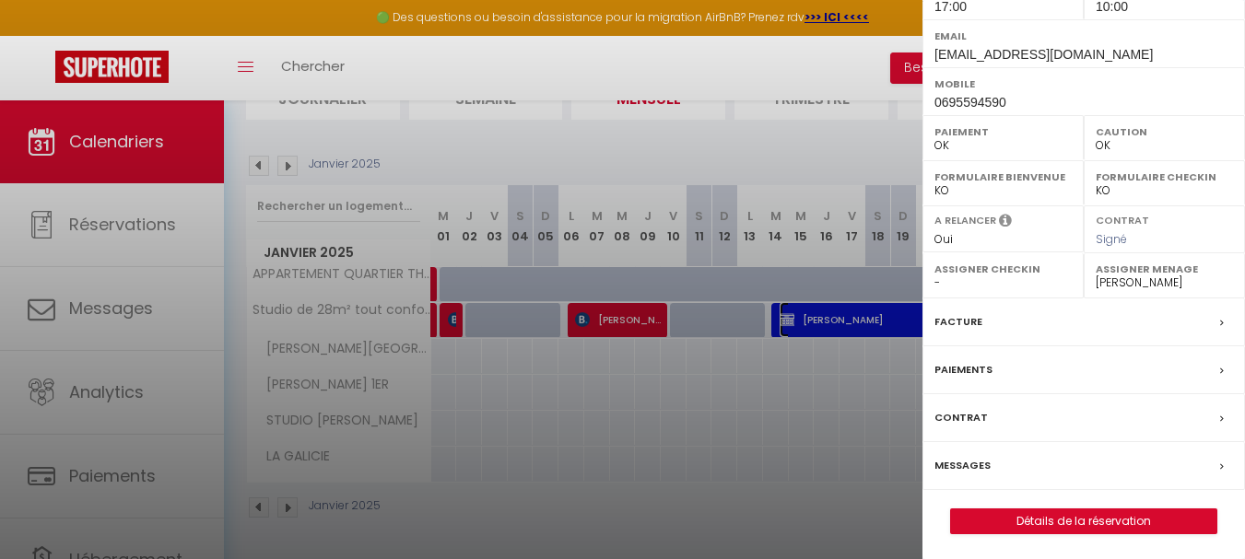
scroll to position [300, 0]
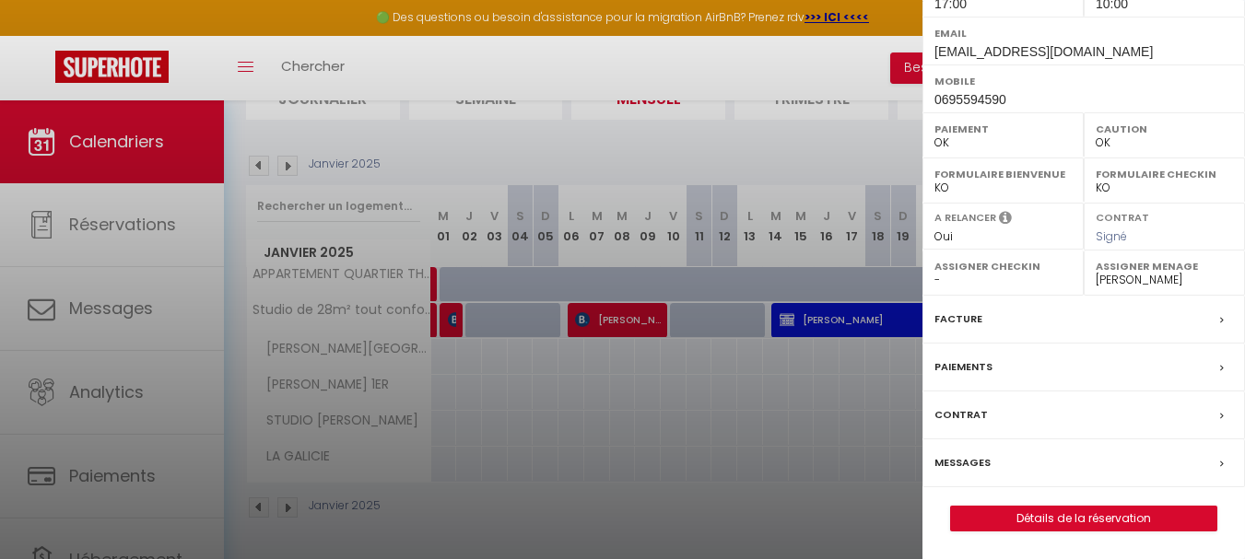
click at [946, 310] on label "Facture" at bounding box center [958, 319] width 48 height 19
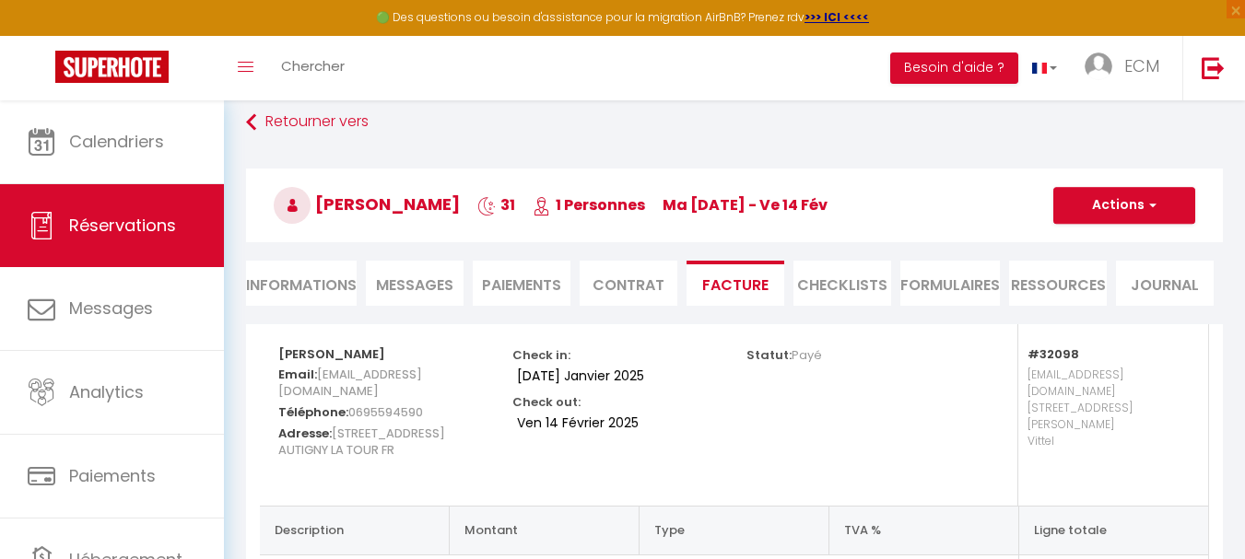
scroll to position [13, 0]
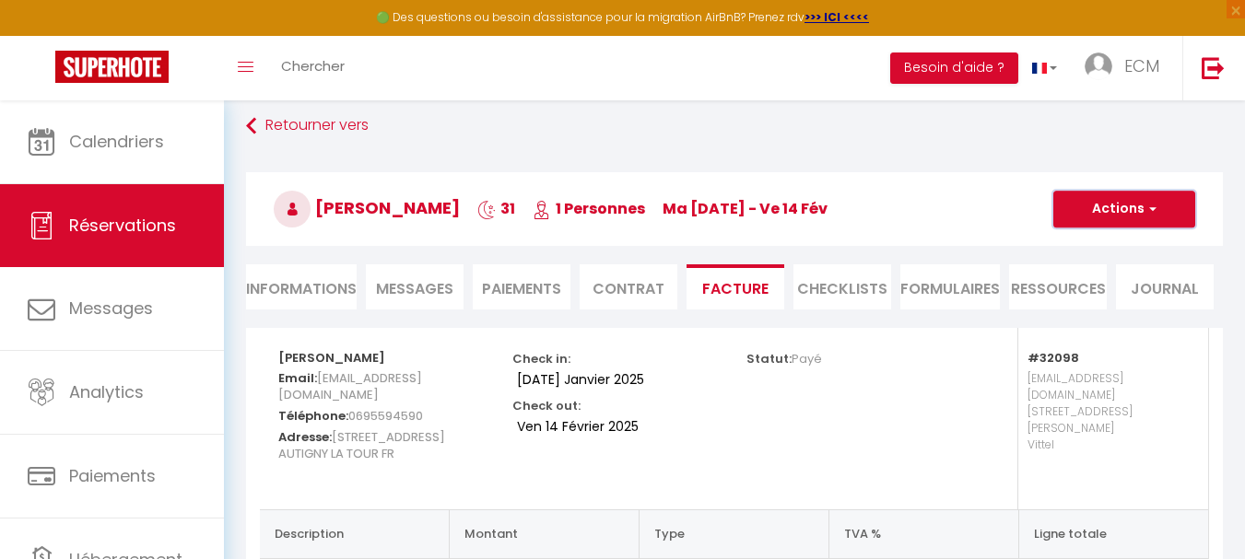
click at [1124, 209] on button "Actions" at bounding box center [1124, 209] width 142 height 37
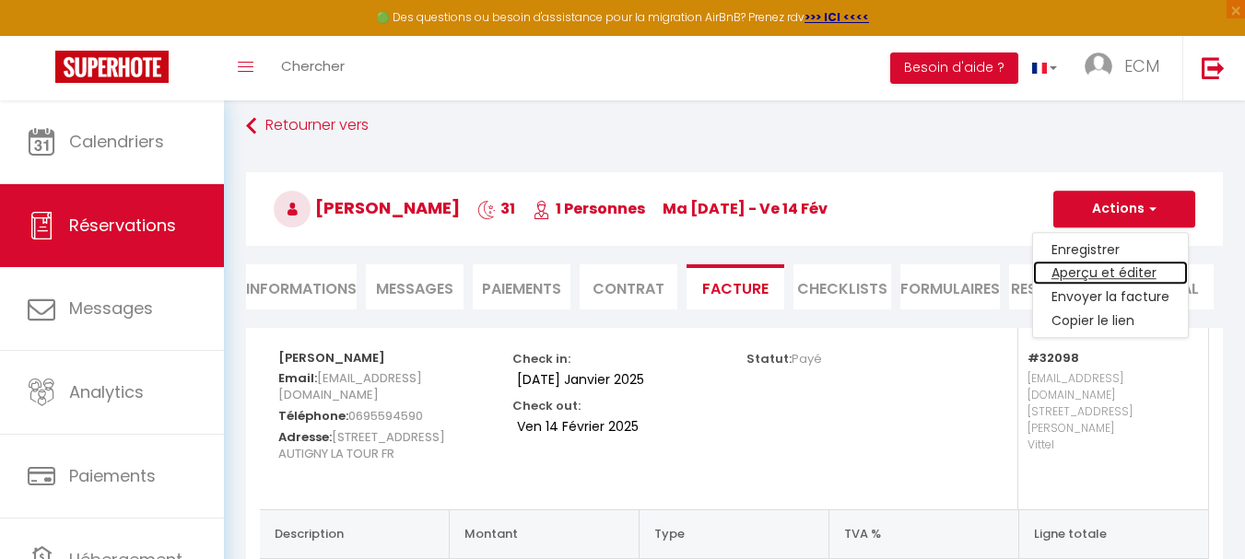
click at [1078, 271] on link "Aperçu et éditer" at bounding box center [1110, 274] width 155 height 24
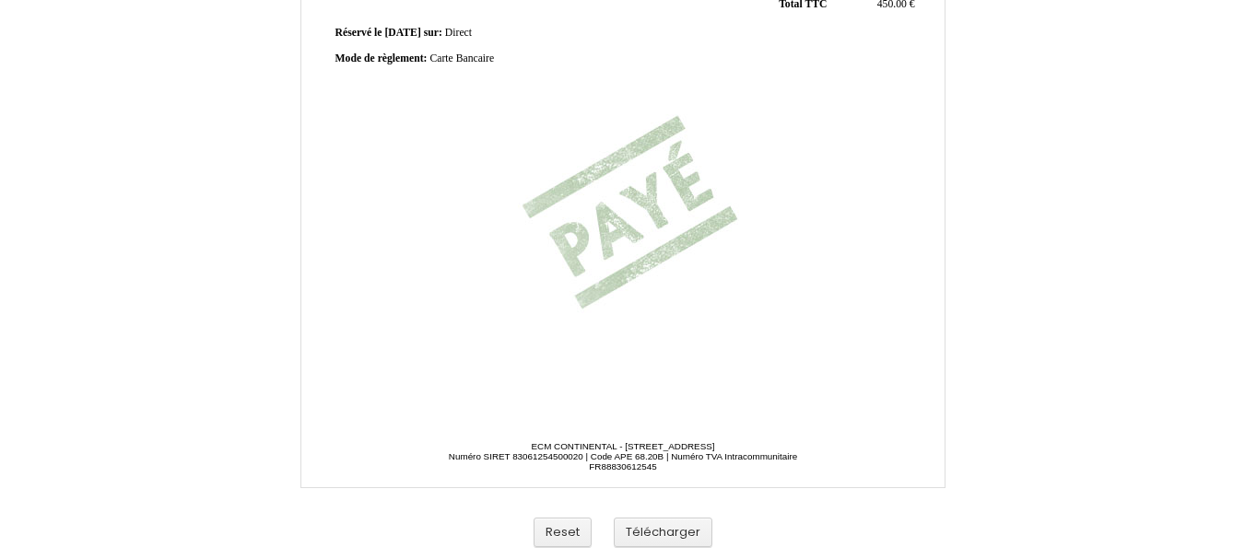
scroll to position [553, 0]
drag, startPoint x: 635, startPoint y: 533, endPoint x: 703, endPoint y: 521, distance: 69.2
click at [636, 533] on button "Télécharger" at bounding box center [663, 533] width 99 height 30
